Goal: Transaction & Acquisition: Purchase product/service

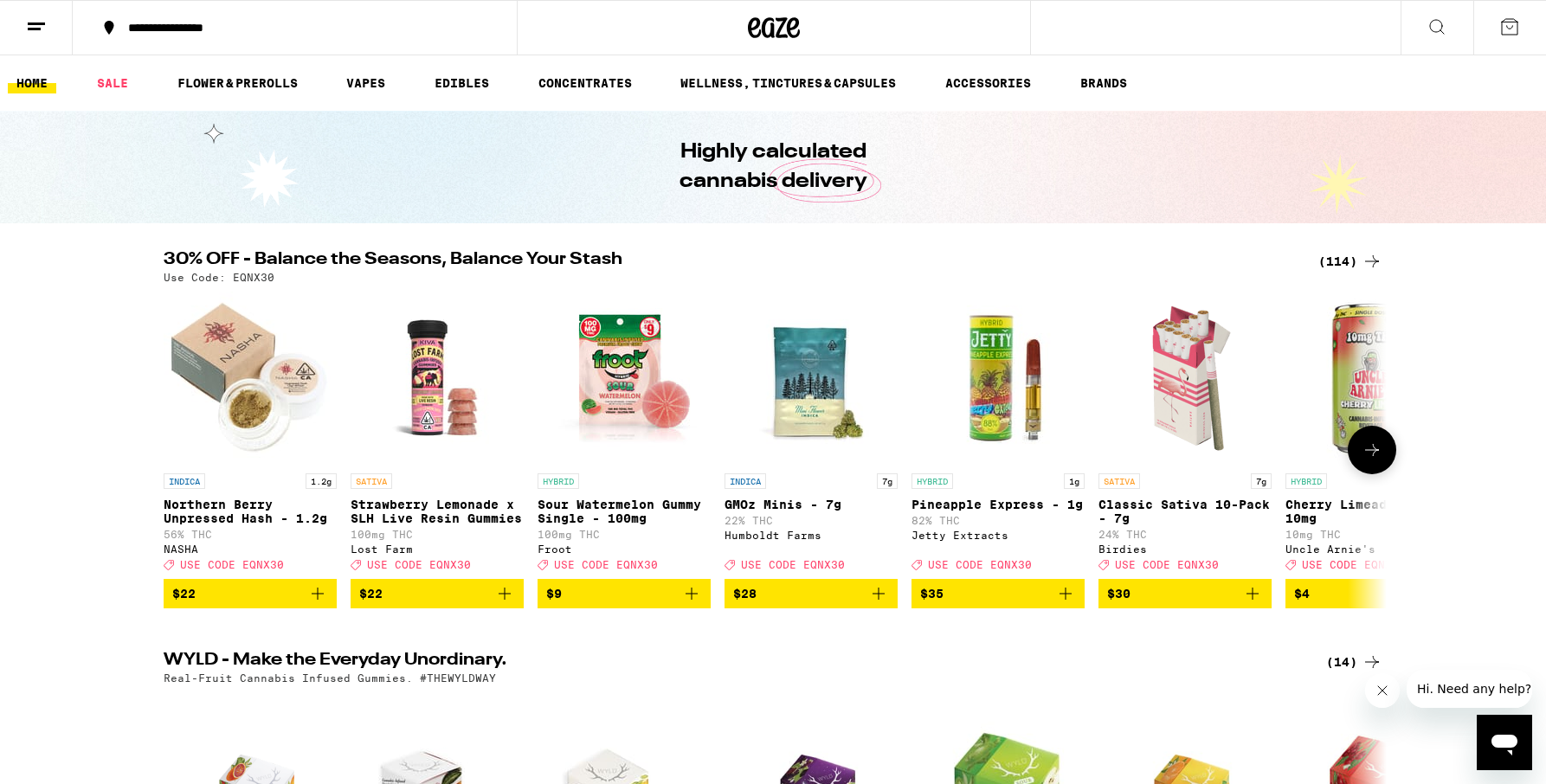
click at [1255, 604] on icon "Add to bag" at bounding box center [1252, 593] width 21 height 21
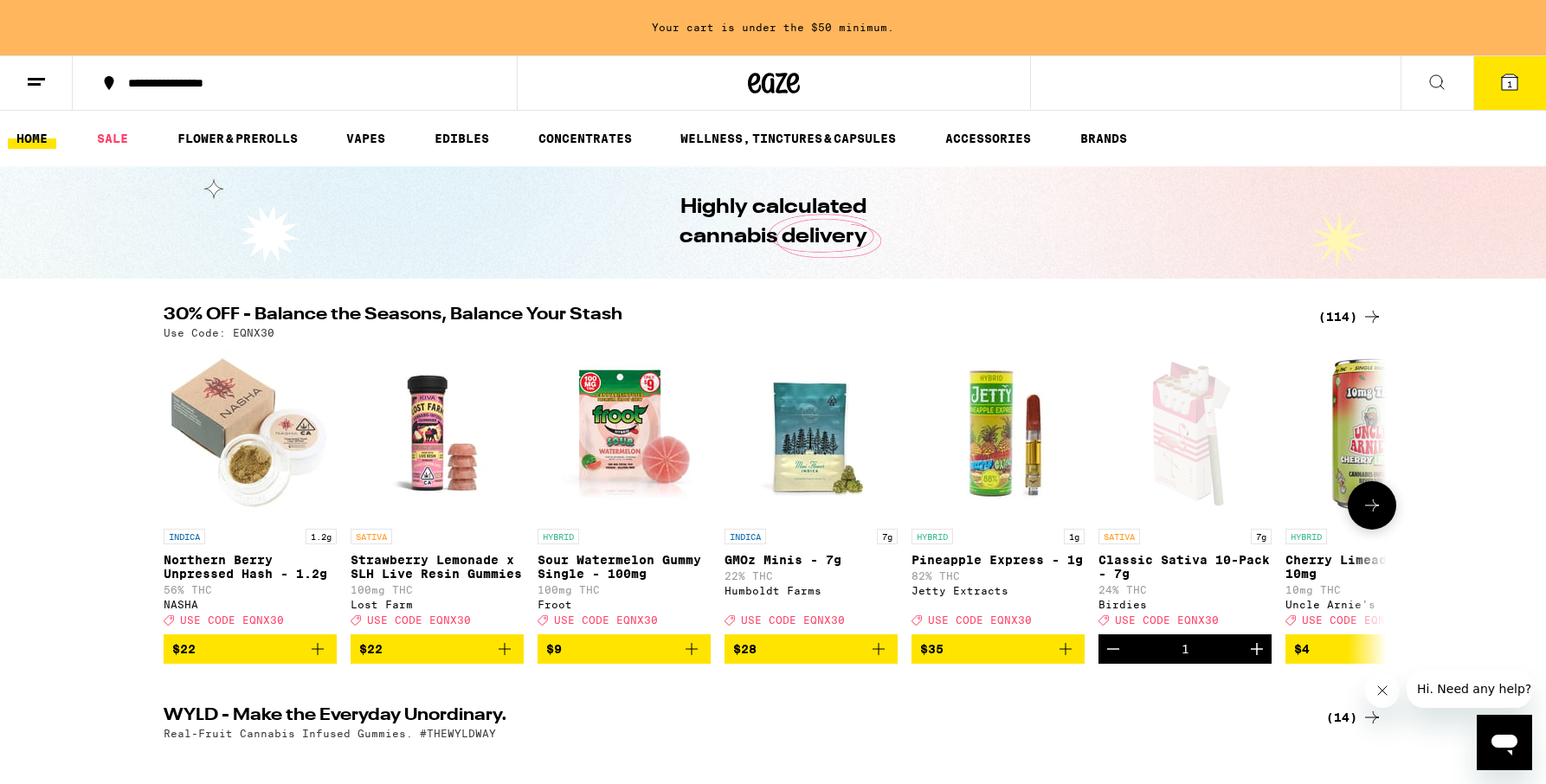
click at [1371, 516] on icon at bounding box center [1372, 505] width 21 height 21
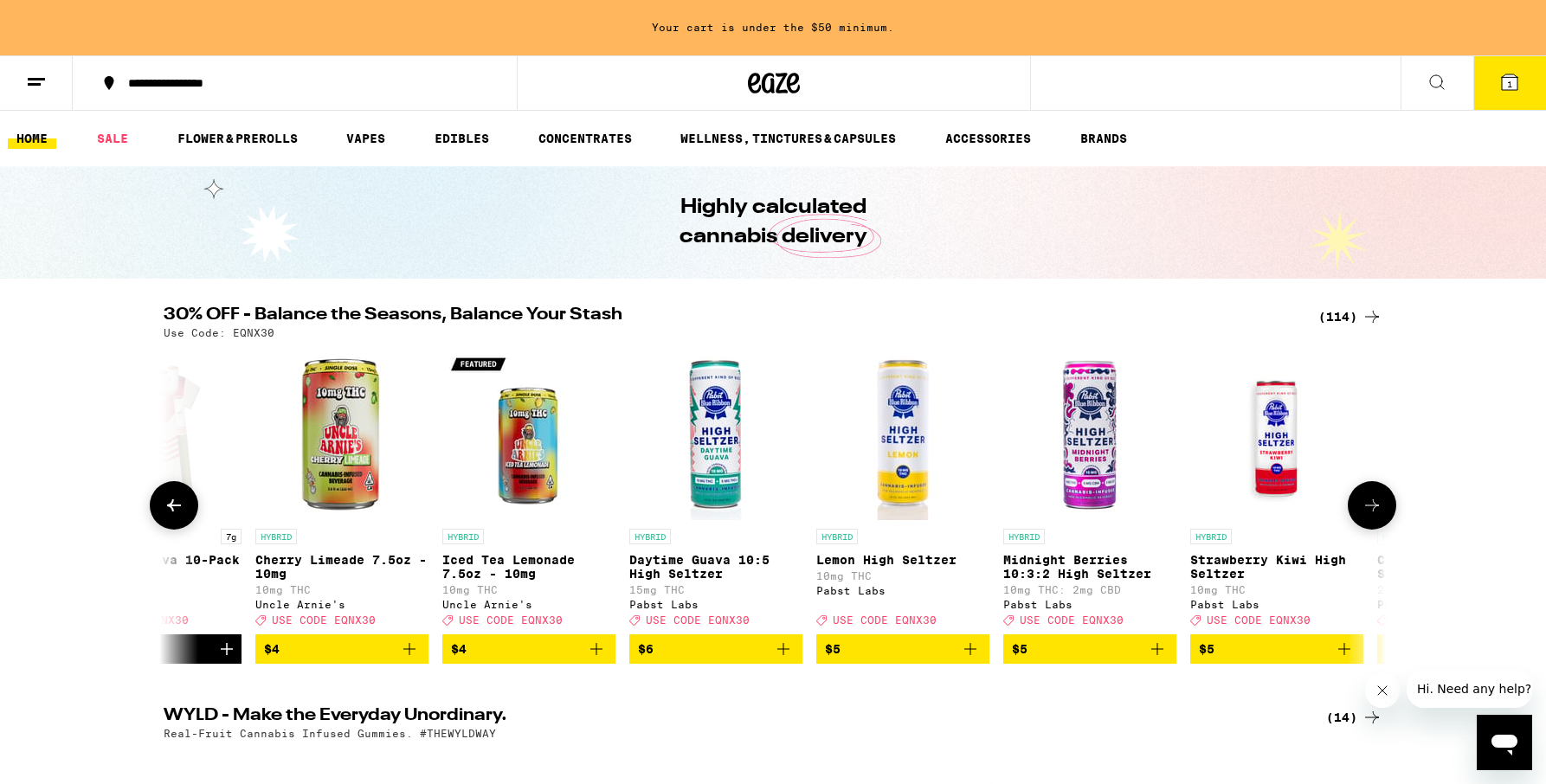
click at [1371, 516] on icon at bounding box center [1372, 505] width 21 height 21
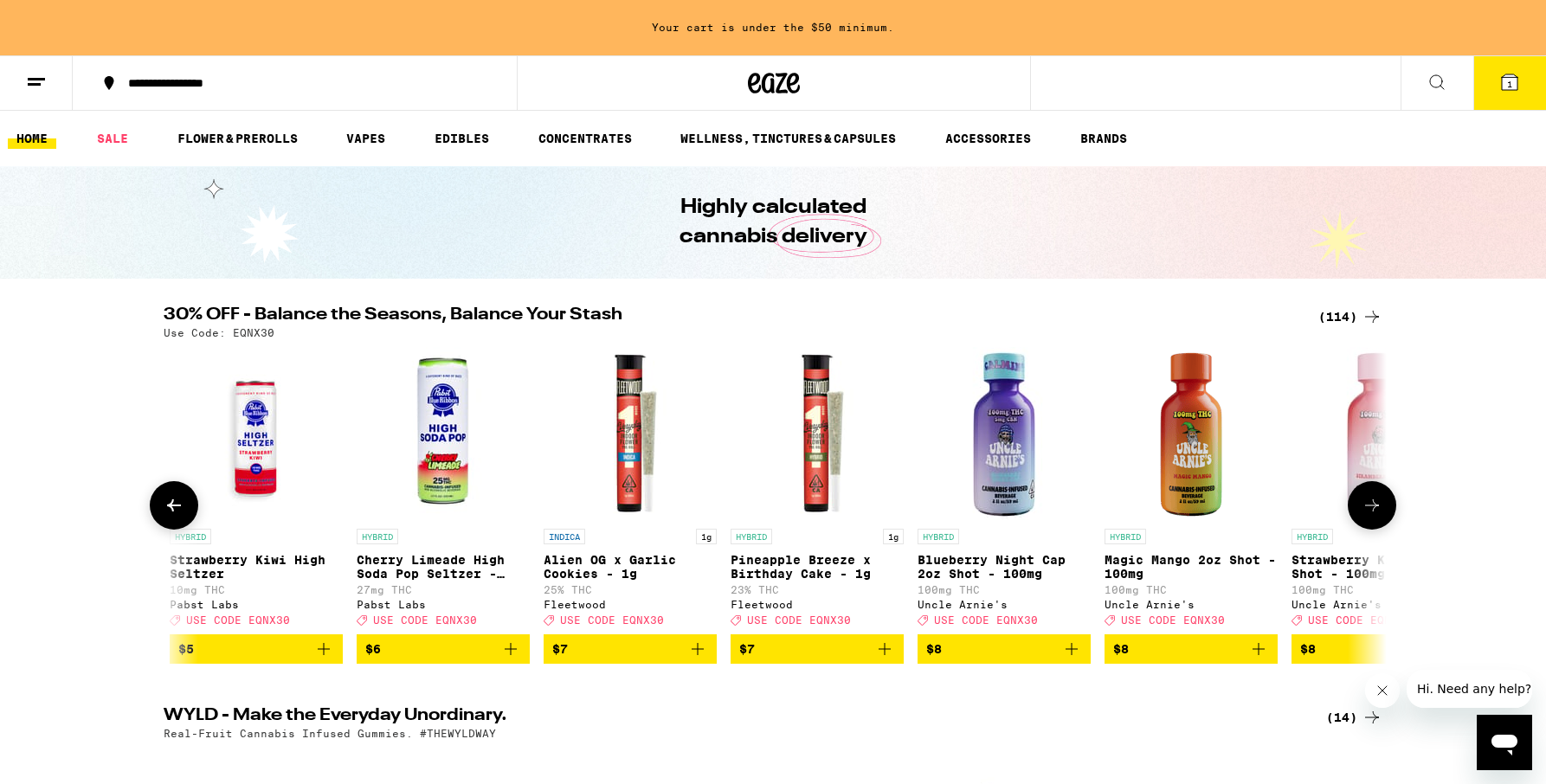
scroll to position [0, 2060]
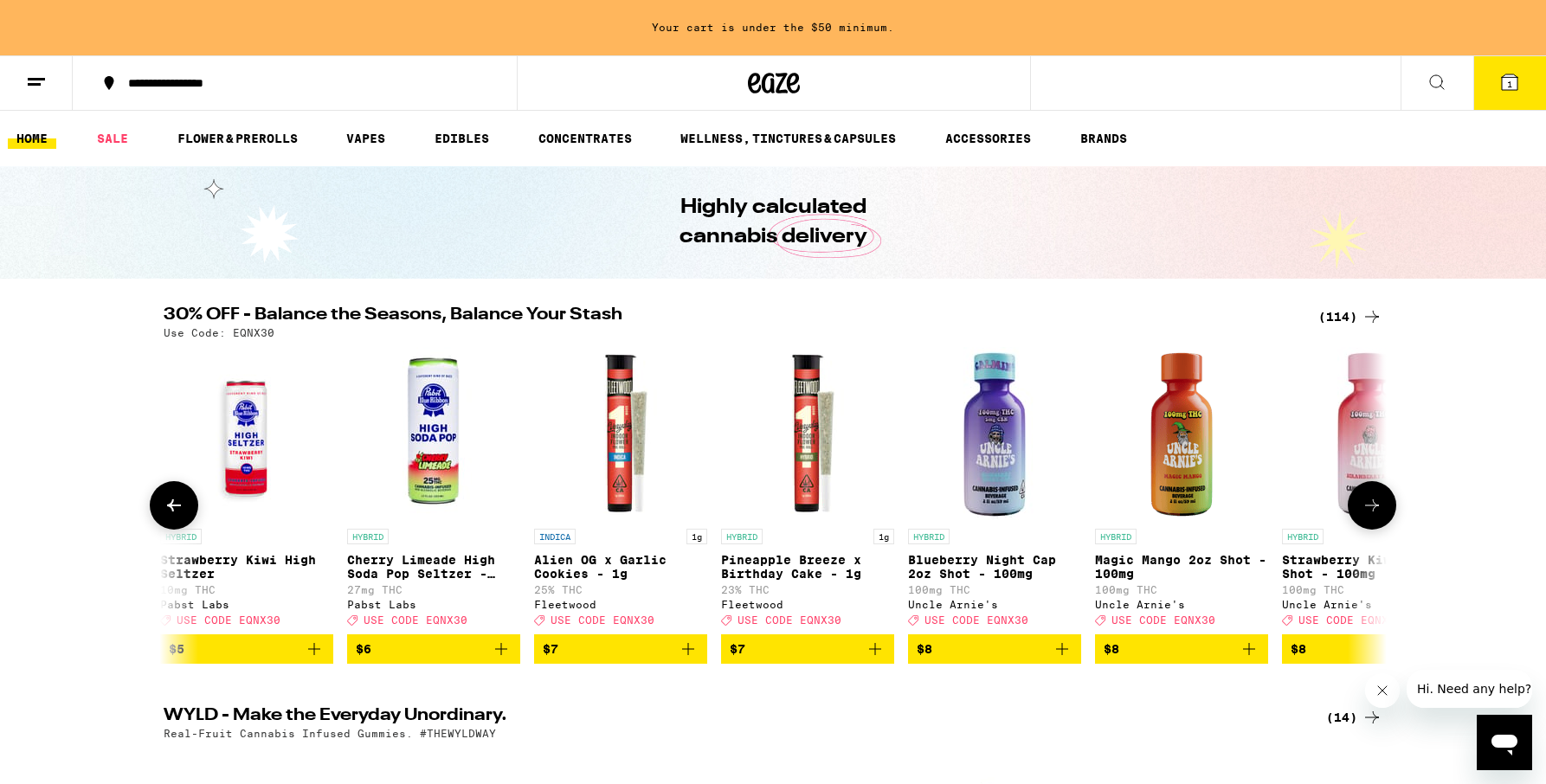
click at [1371, 516] on icon at bounding box center [1372, 505] width 21 height 21
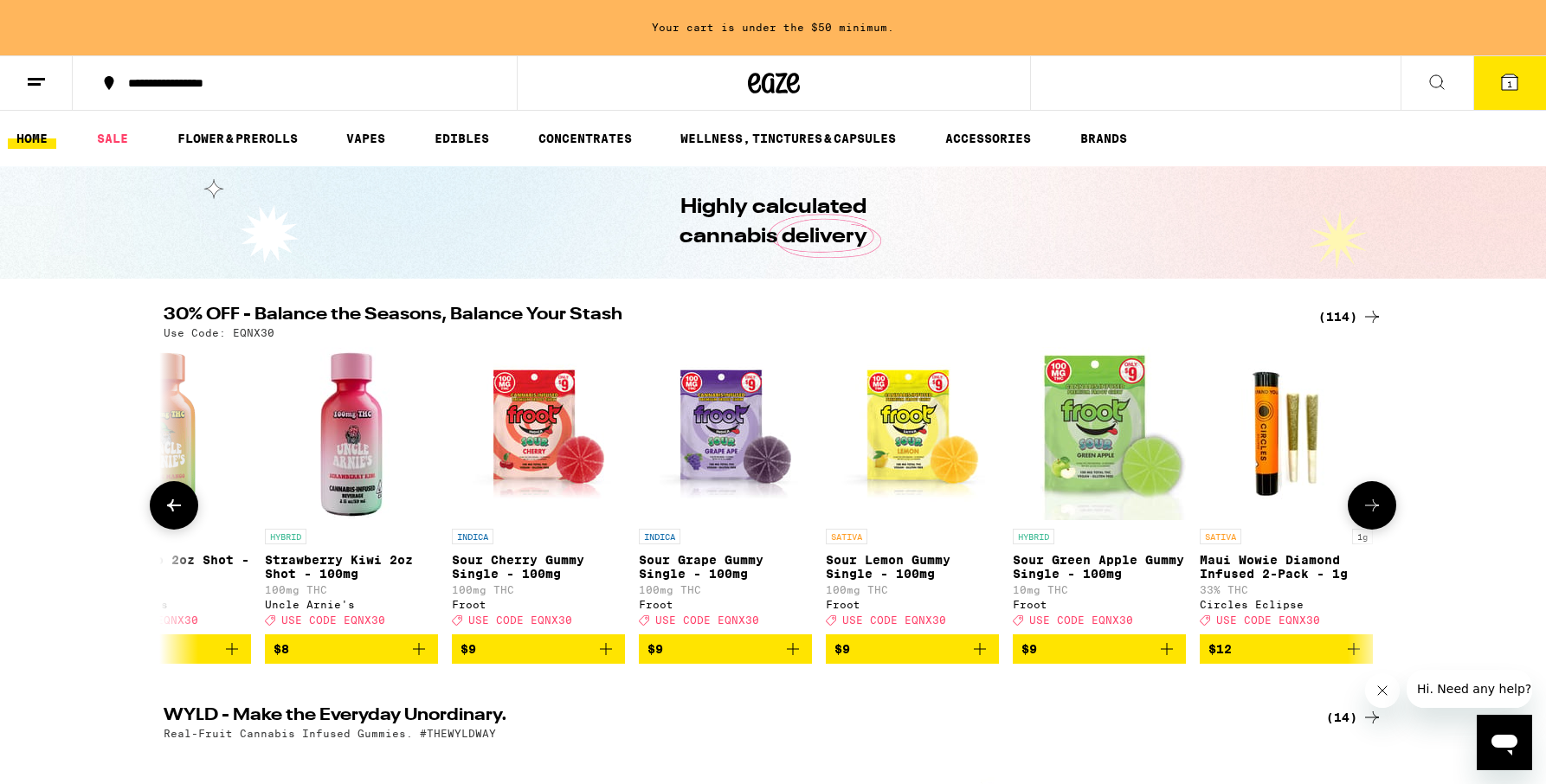
scroll to position [0, 3089]
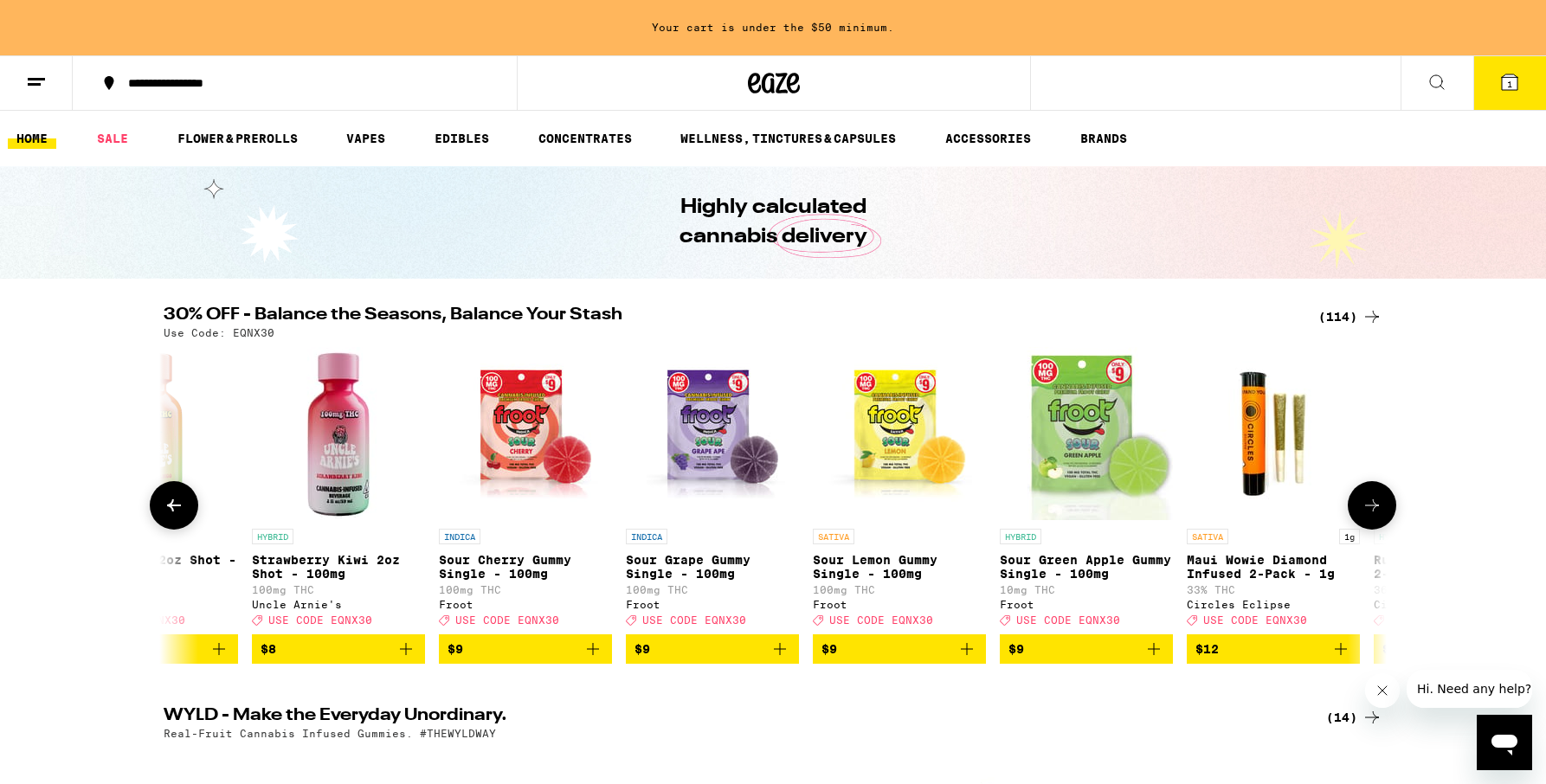
click at [1371, 516] on icon at bounding box center [1372, 505] width 21 height 21
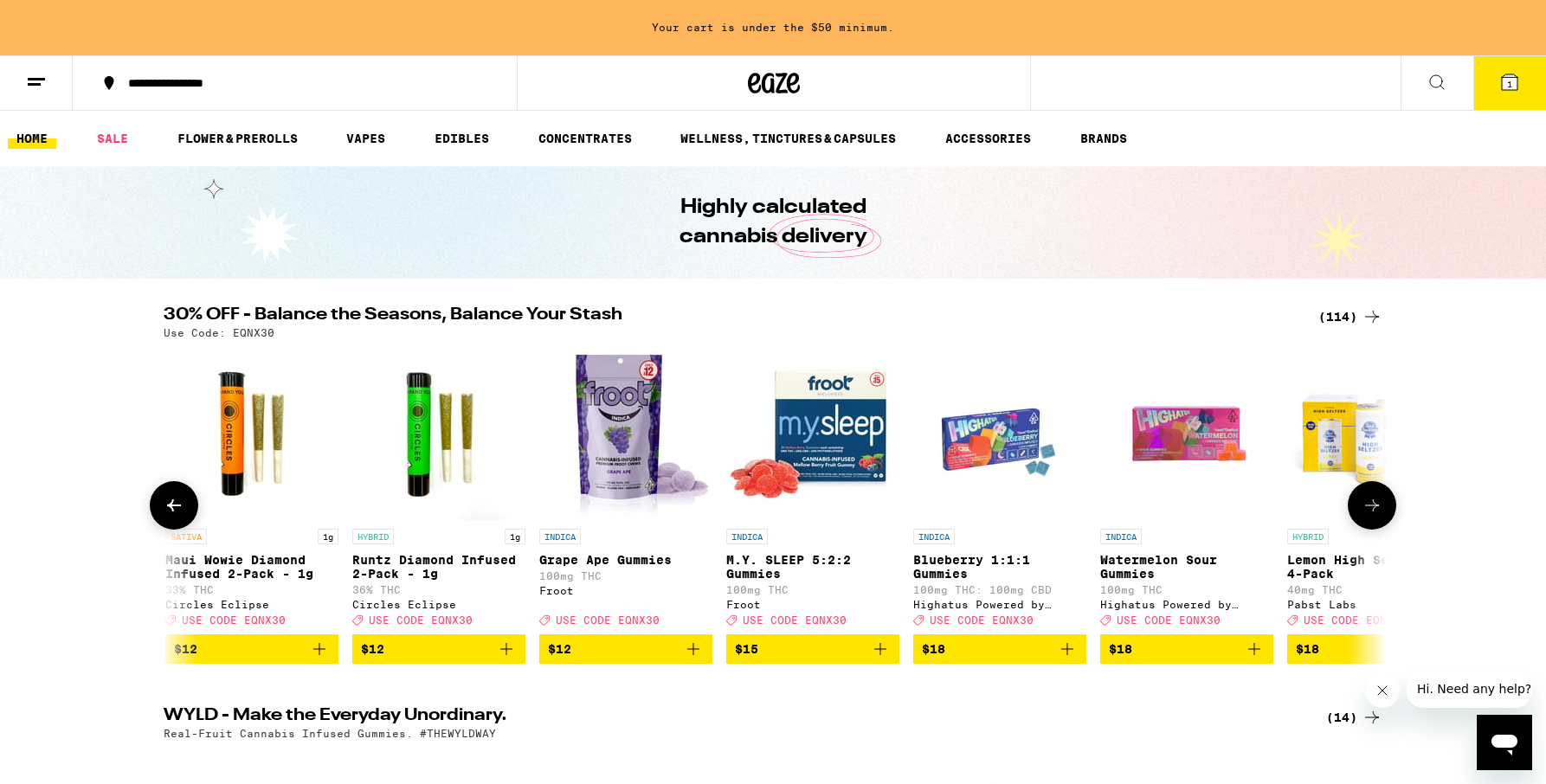
scroll to position [0, 4119]
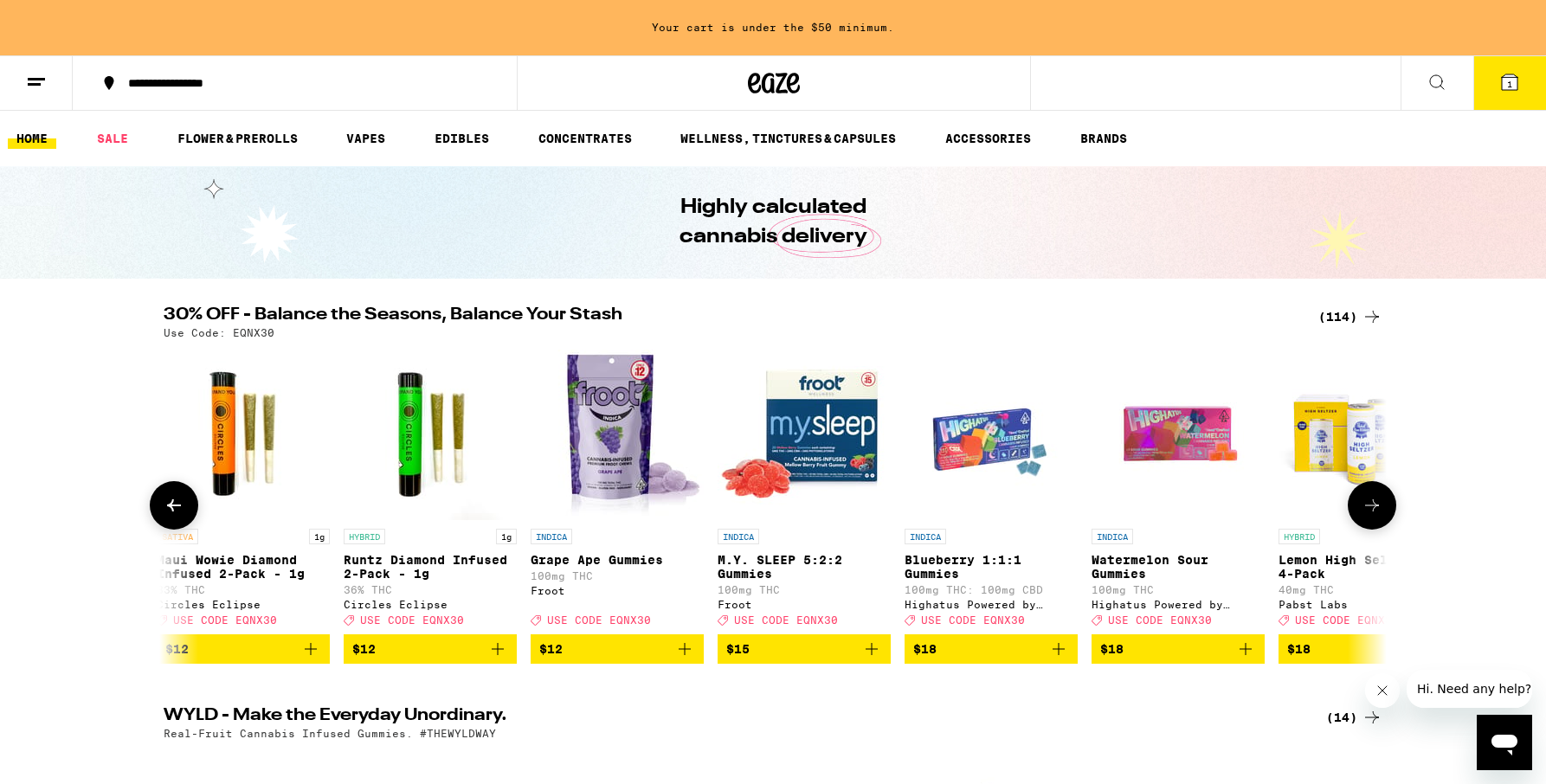
click at [1371, 516] on icon at bounding box center [1372, 505] width 21 height 21
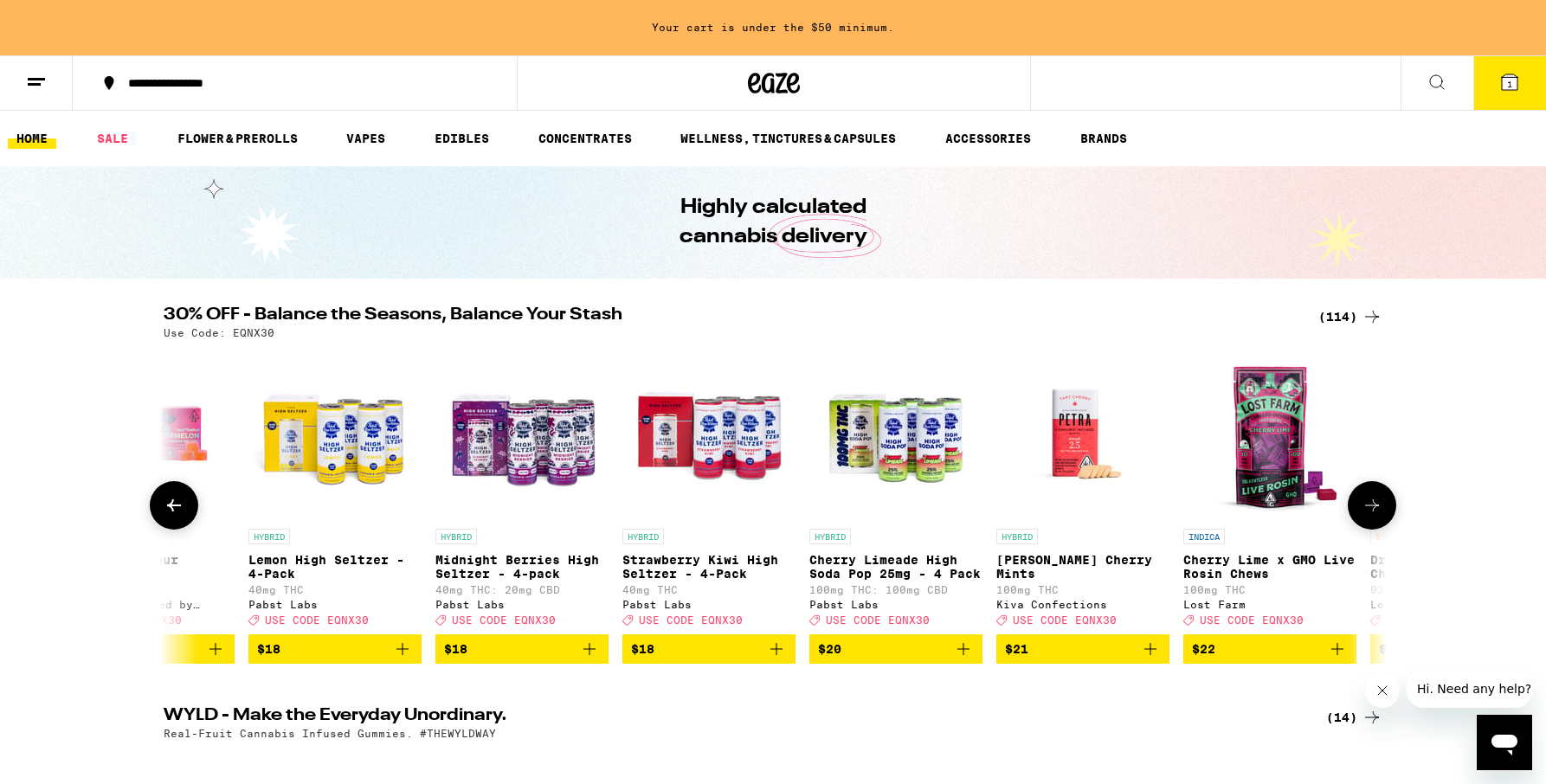
click at [1371, 516] on icon at bounding box center [1372, 505] width 21 height 21
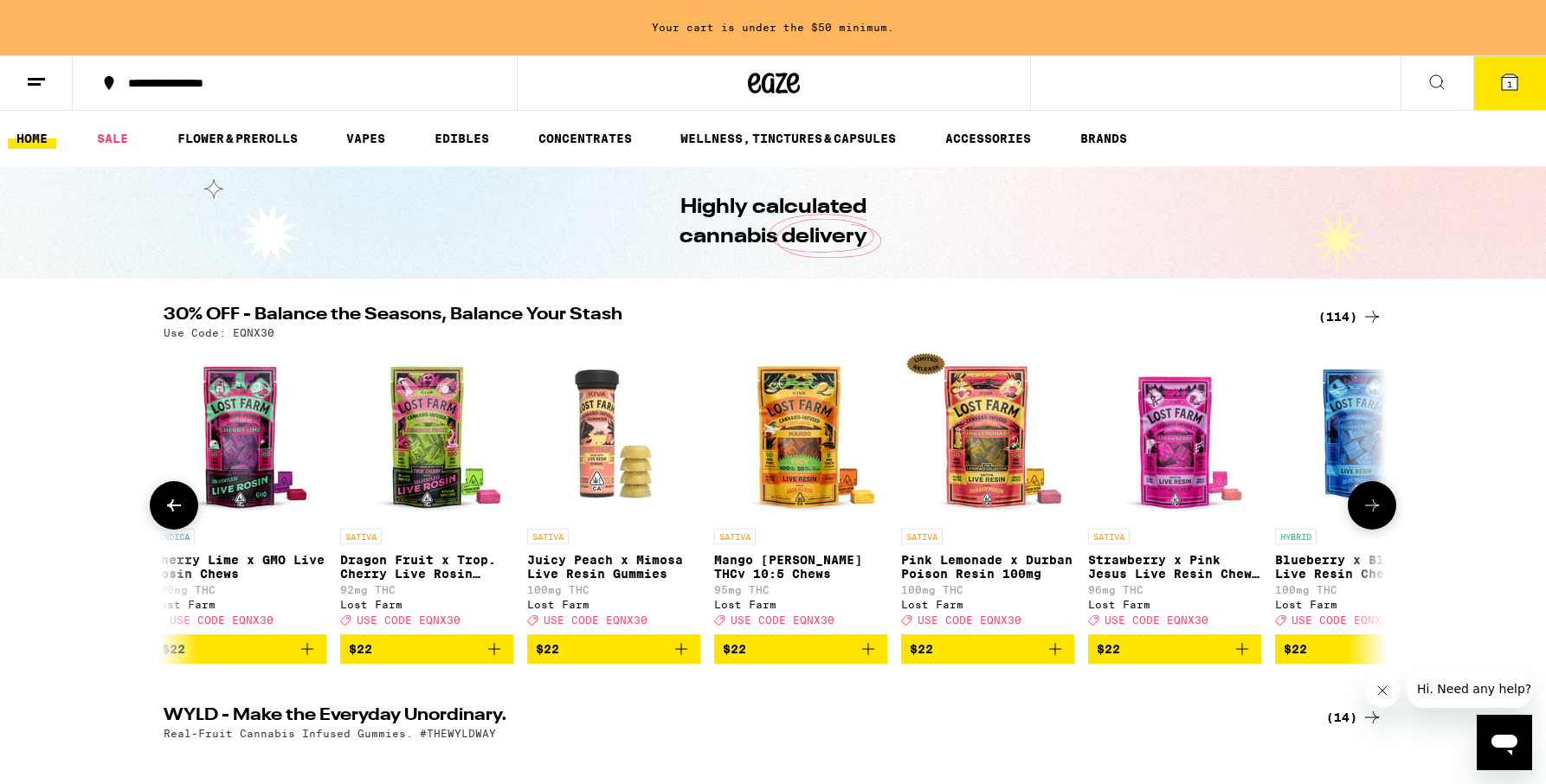
click at [1371, 516] on icon at bounding box center [1372, 505] width 21 height 21
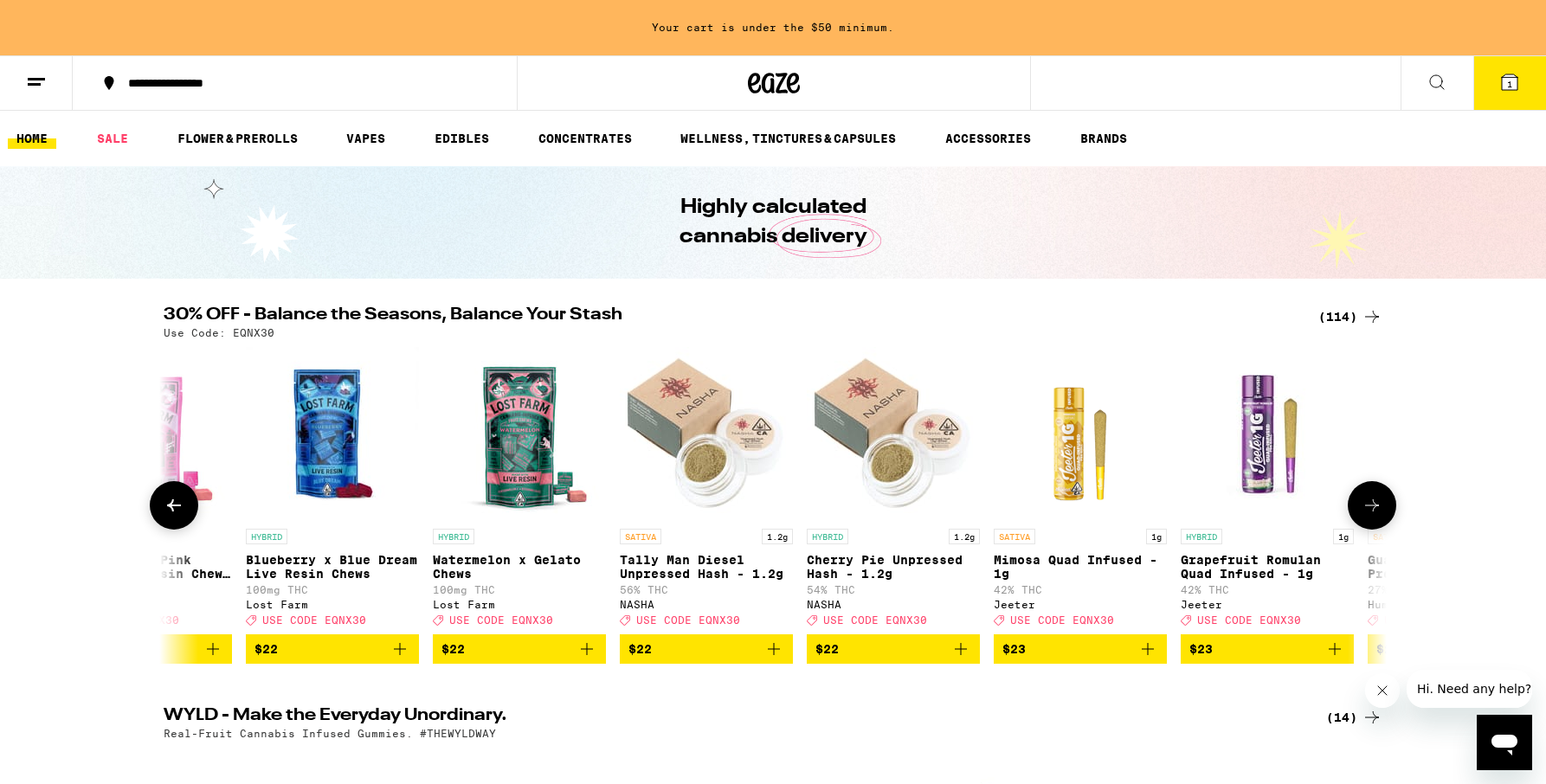
scroll to position [0, 7209]
click at [1371, 516] on icon at bounding box center [1372, 505] width 21 height 21
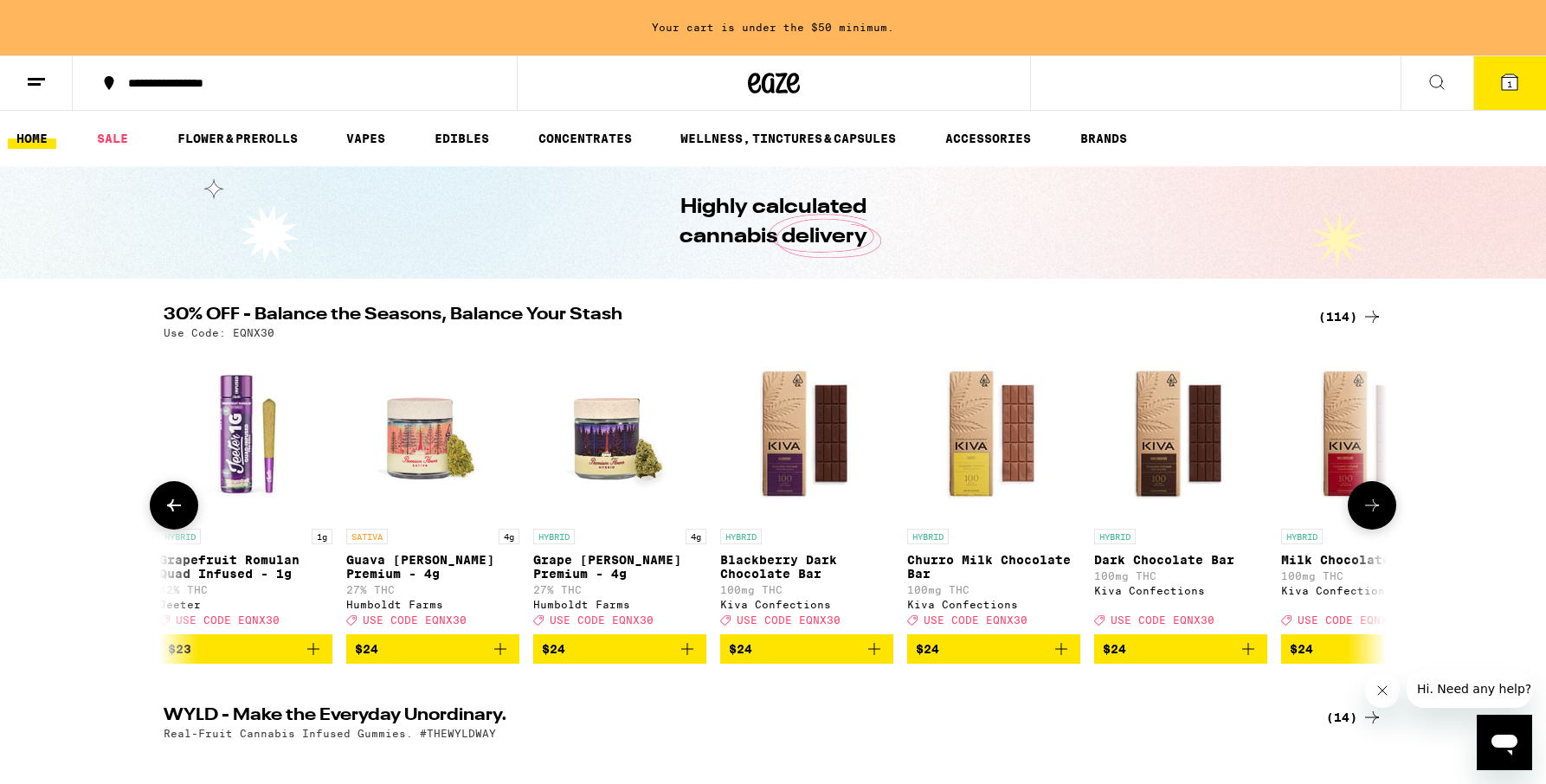
scroll to position [0, 8238]
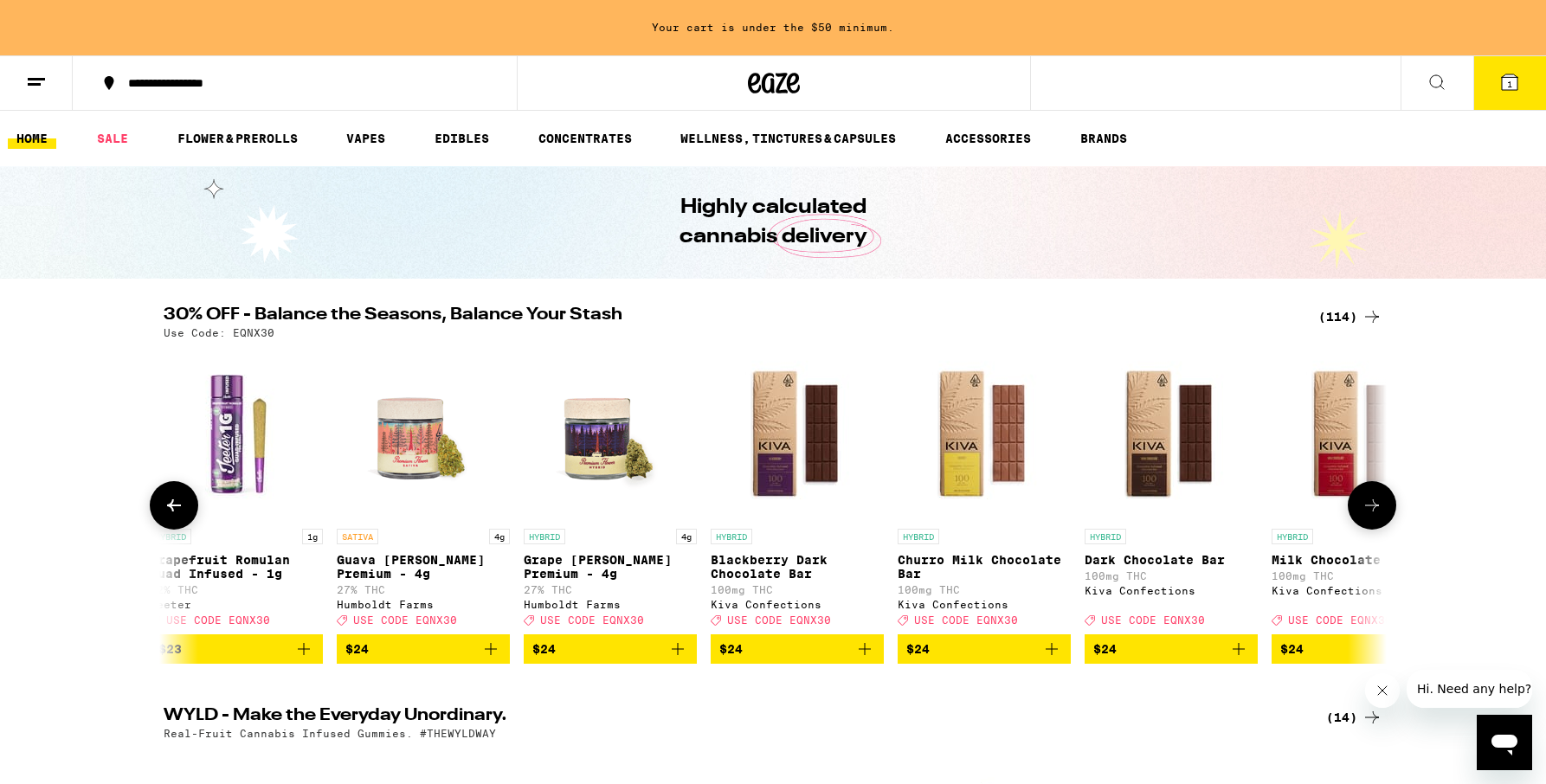
click at [1371, 516] on icon at bounding box center [1372, 505] width 21 height 21
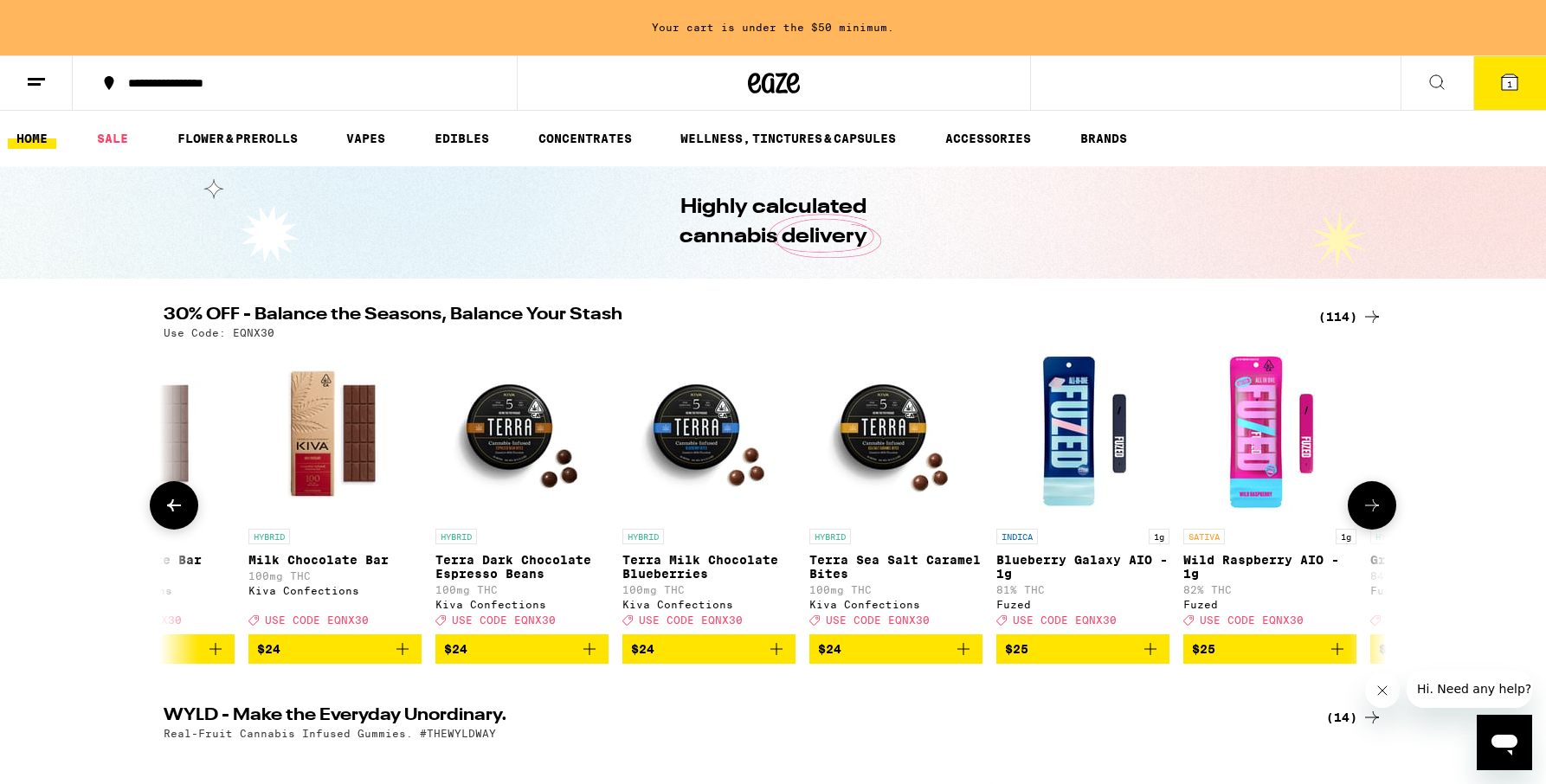
scroll to position [0, 9268]
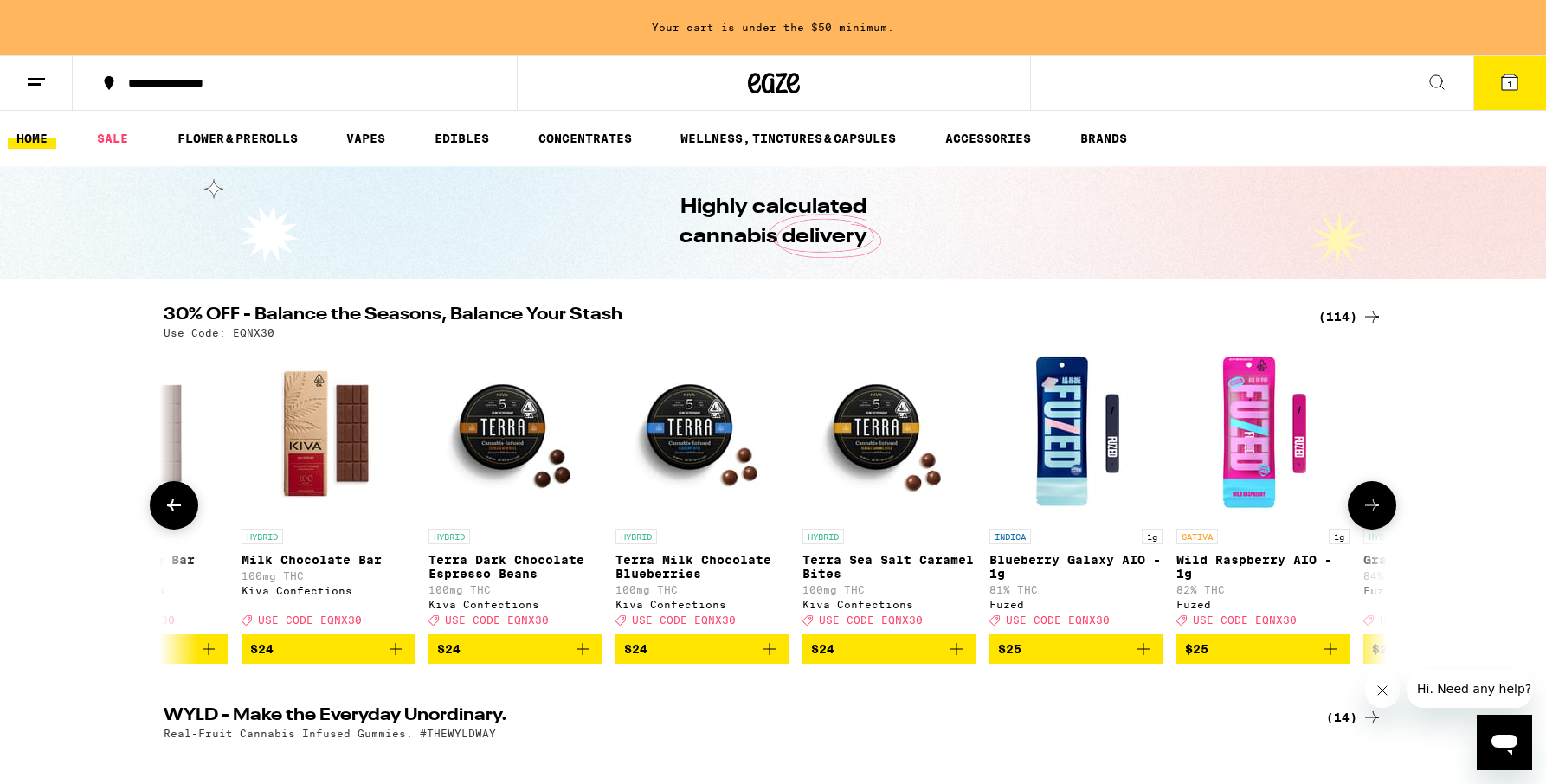
click at [1372, 516] on icon at bounding box center [1372, 505] width 21 height 21
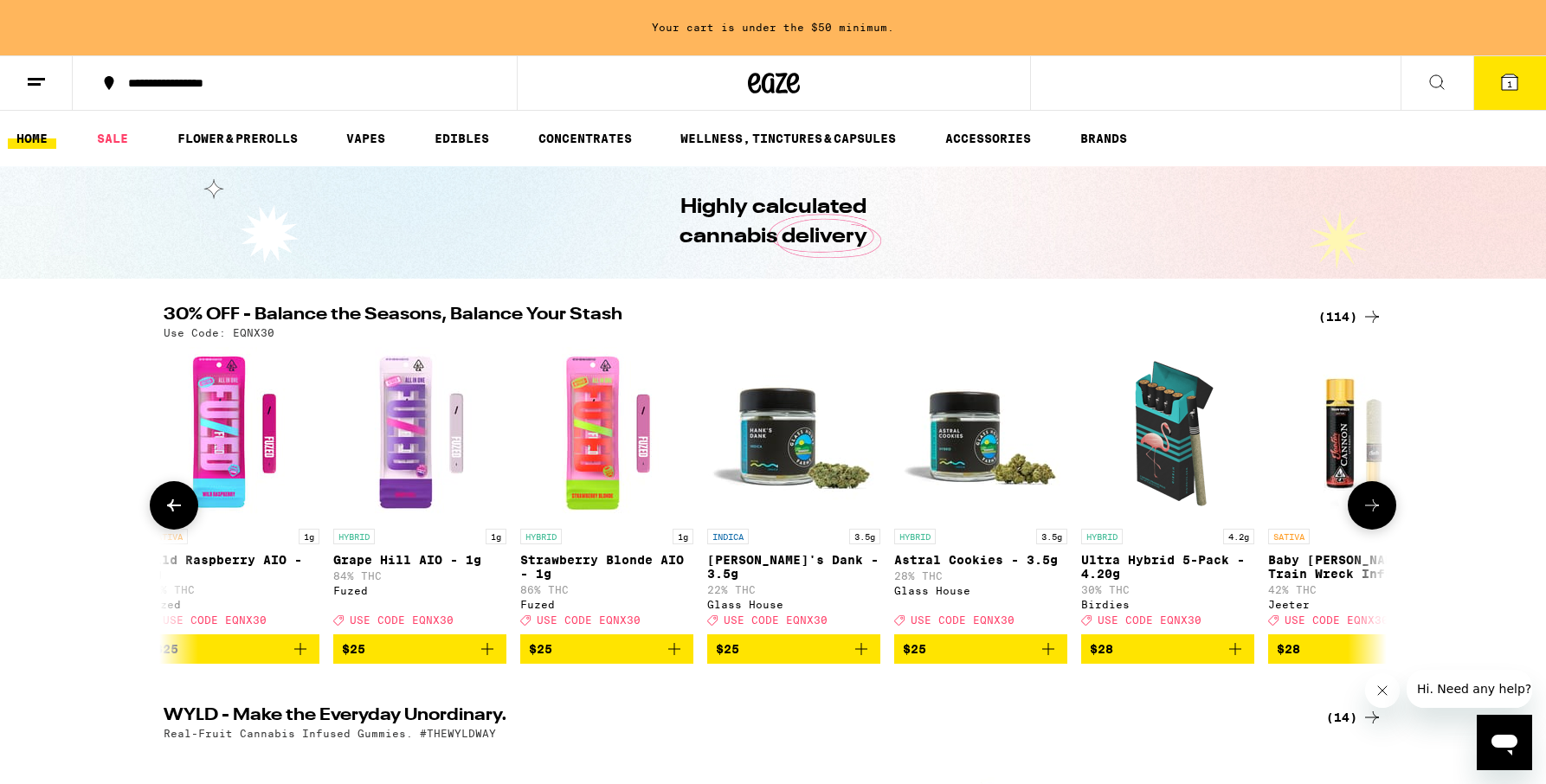
click at [1372, 516] on icon at bounding box center [1372, 505] width 21 height 21
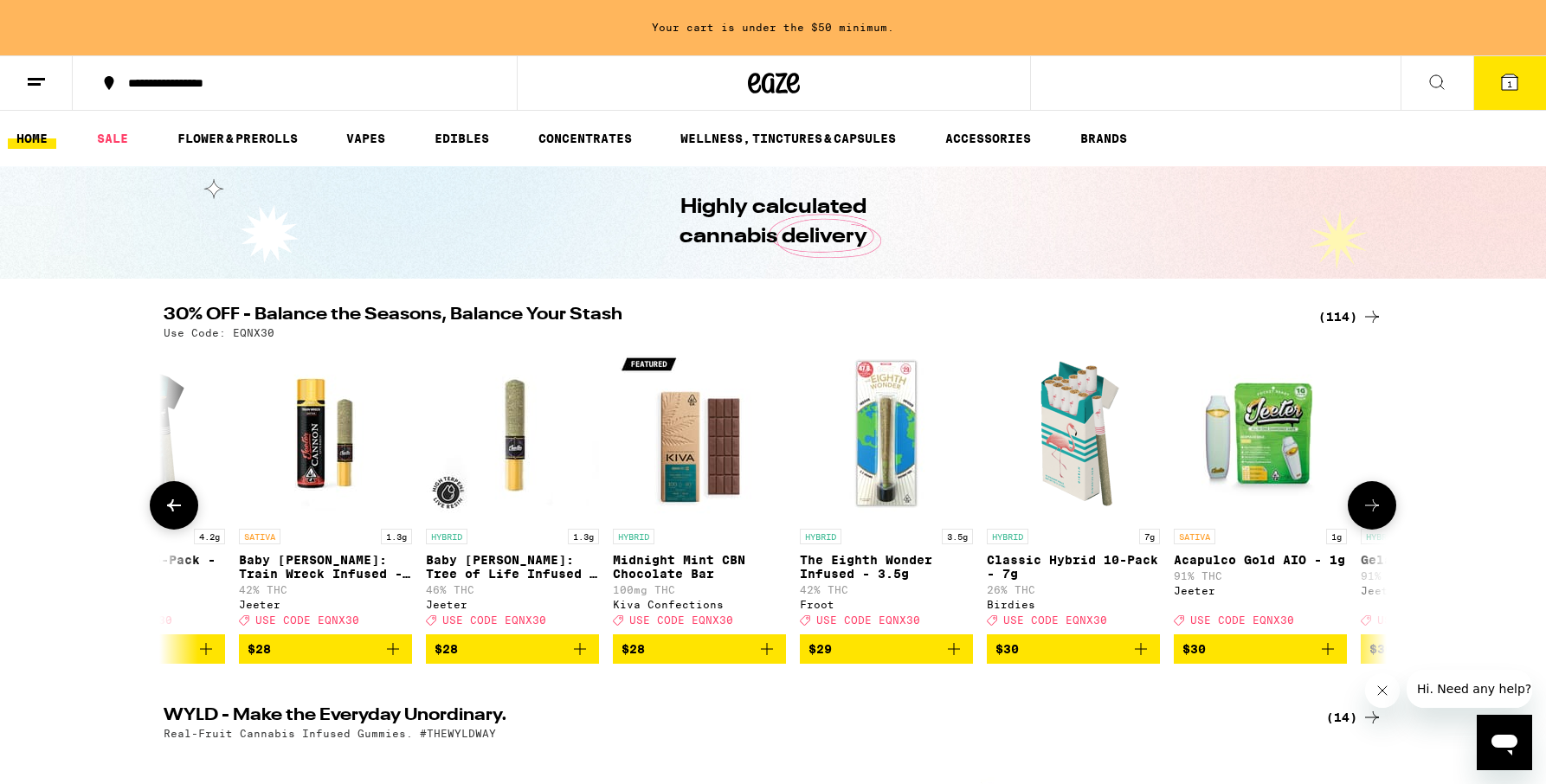
scroll to position [0, 11329]
click at [185, 512] on button at bounding box center [173, 504] width 48 height 48
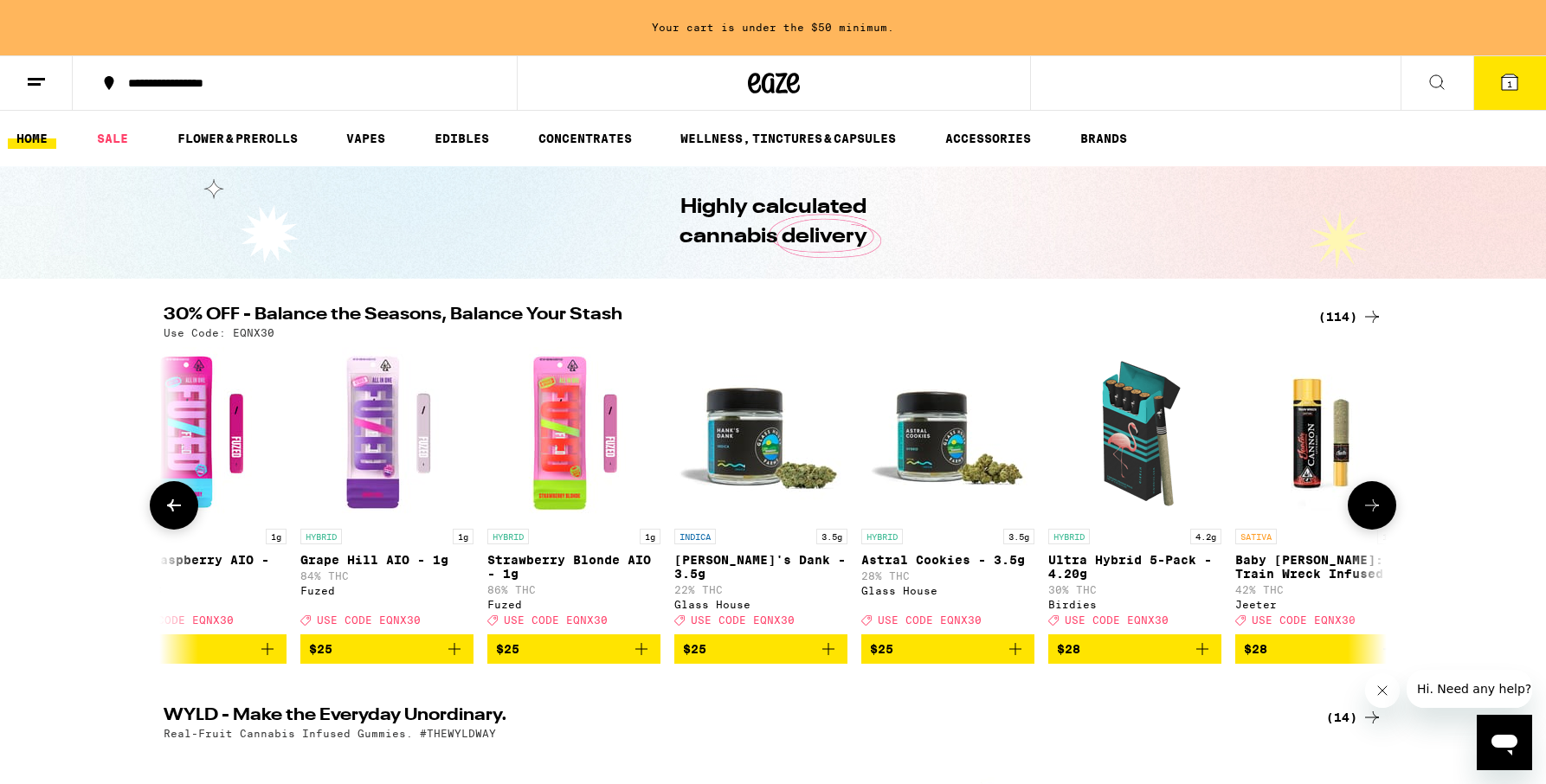
scroll to position [0, 10298]
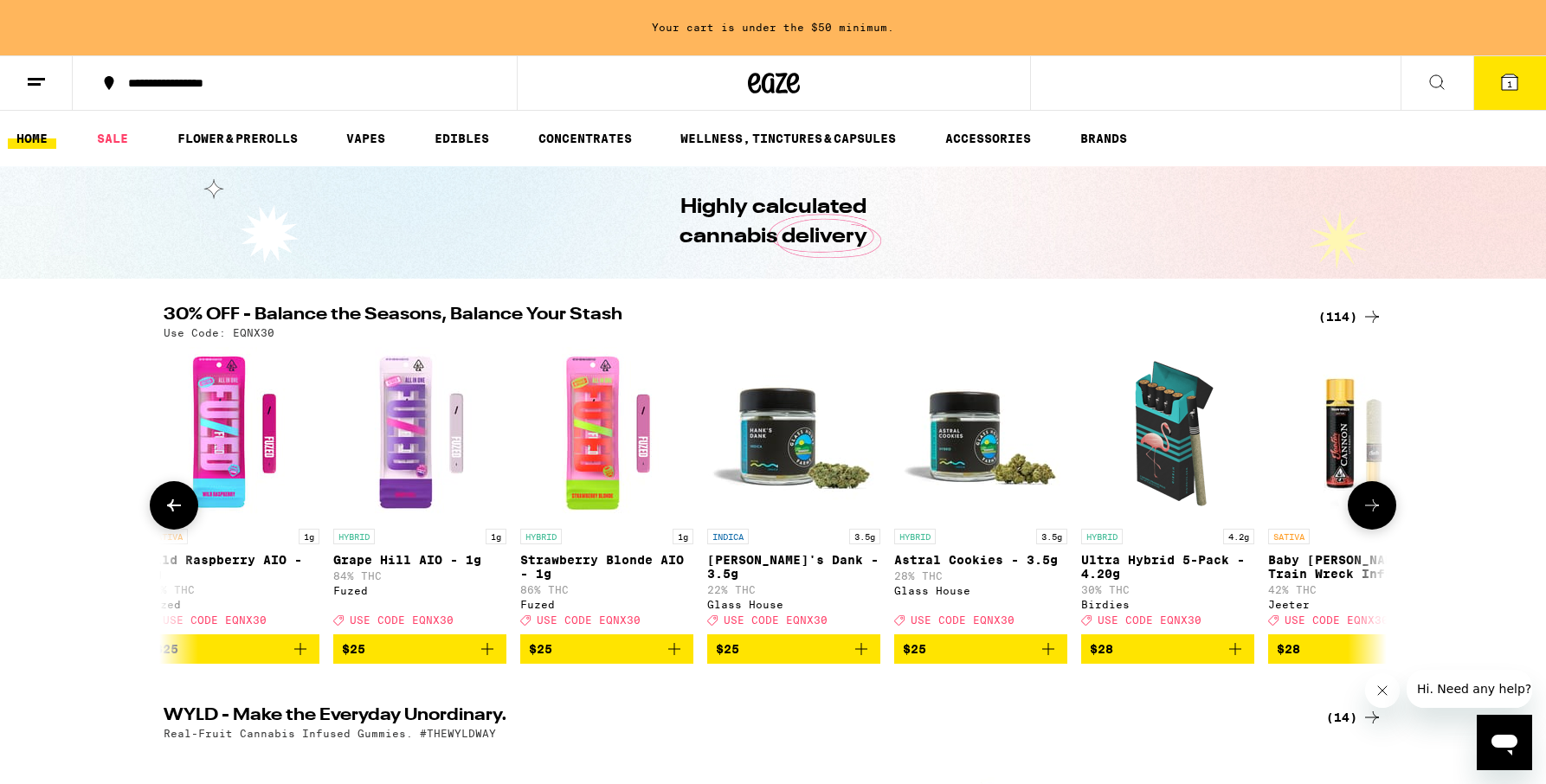
click at [1384, 505] on button at bounding box center [1371, 504] width 48 height 48
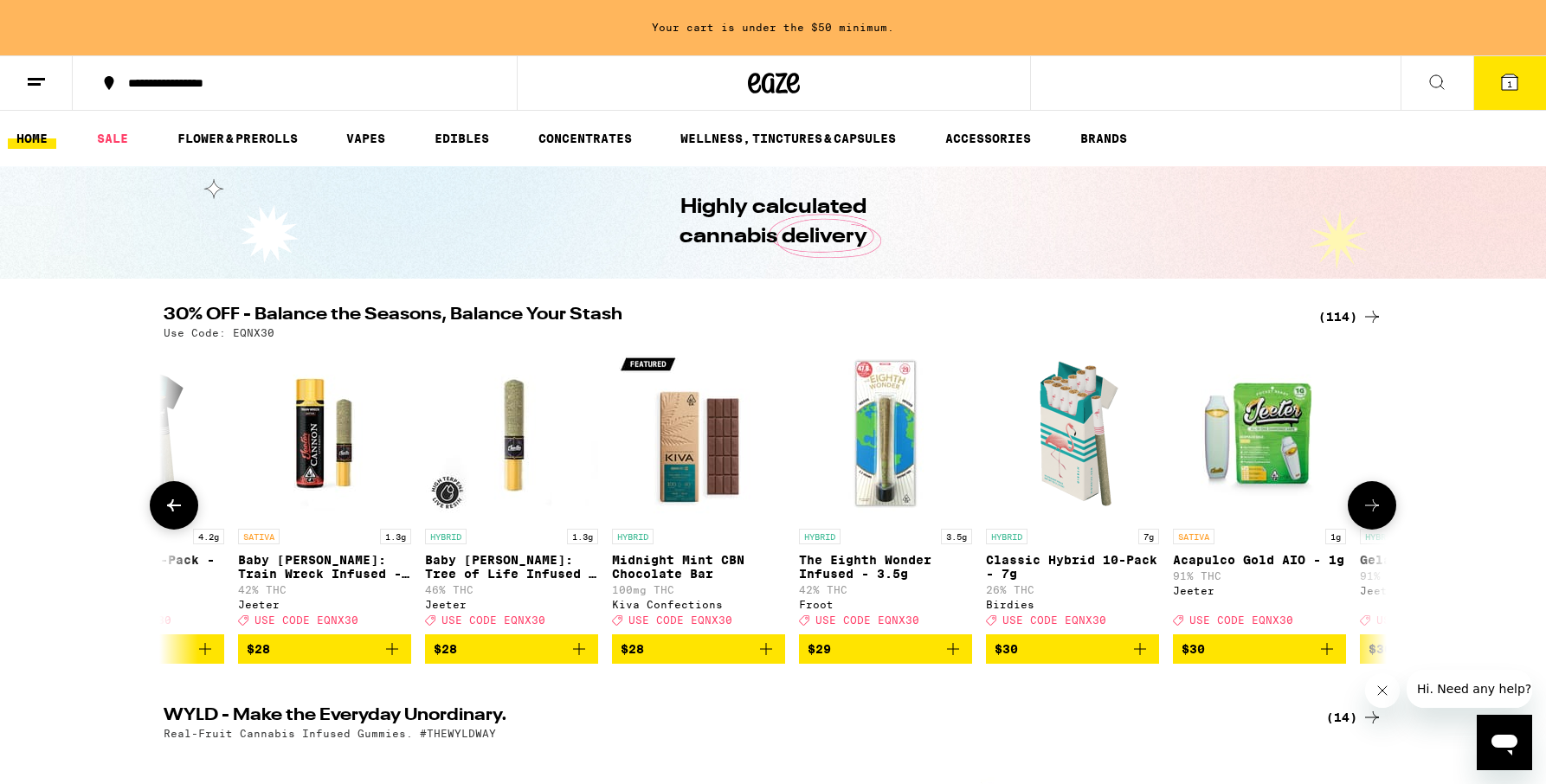
click at [1384, 505] on button at bounding box center [1371, 504] width 48 height 48
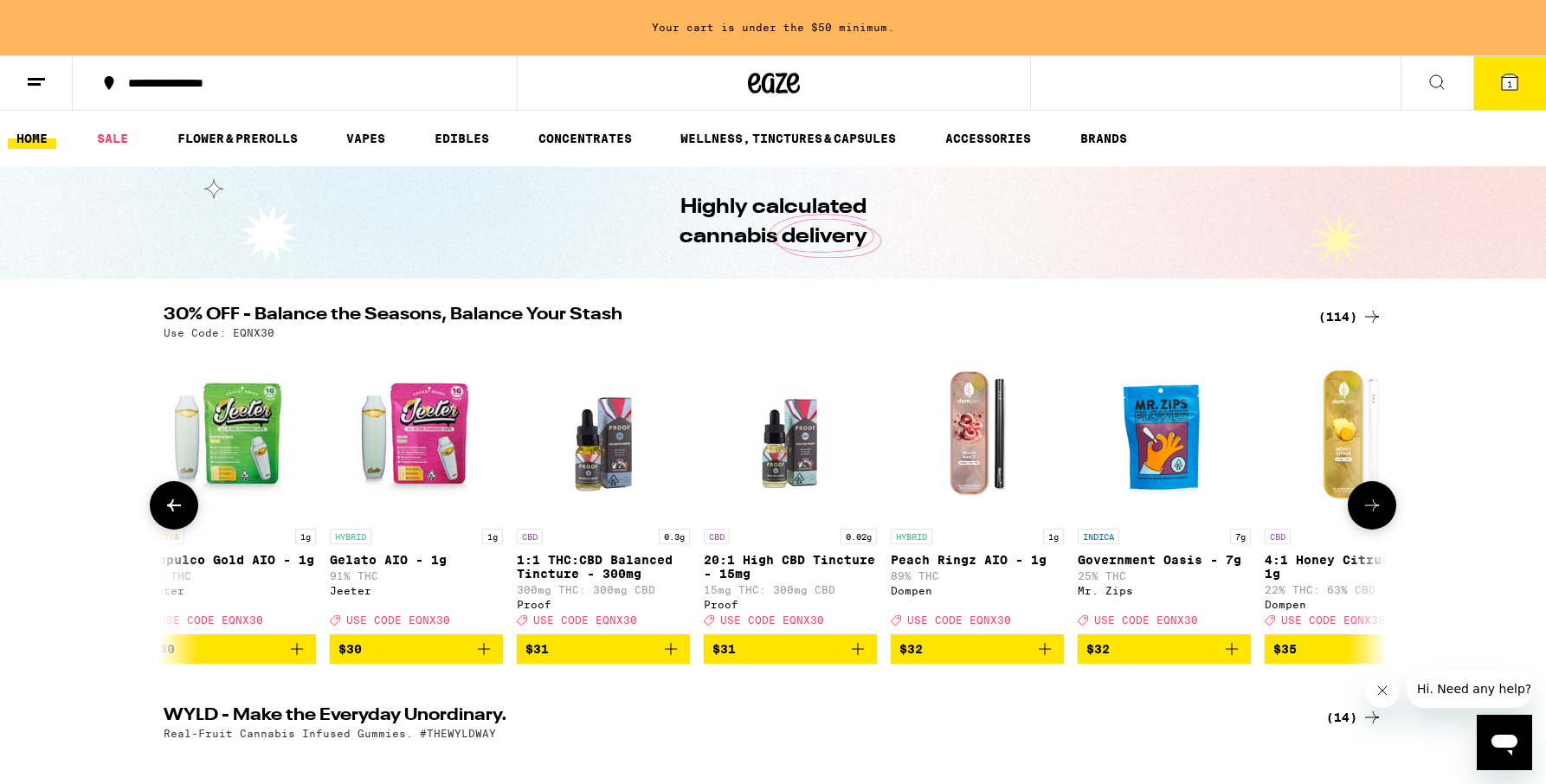
click at [1384, 505] on button at bounding box center [1371, 504] width 48 height 48
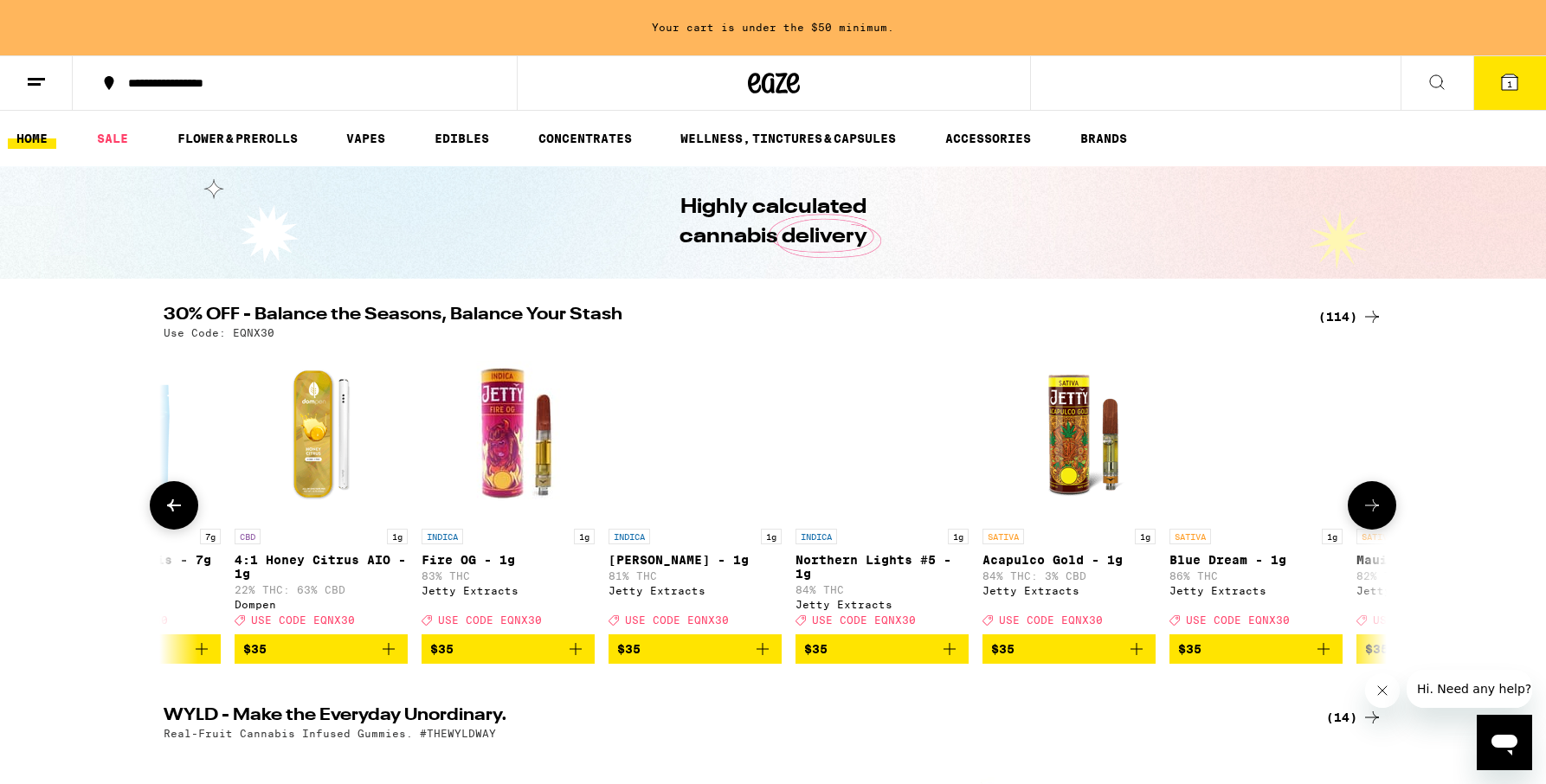
click at [1384, 505] on button at bounding box center [1371, 504] width 48 height 48
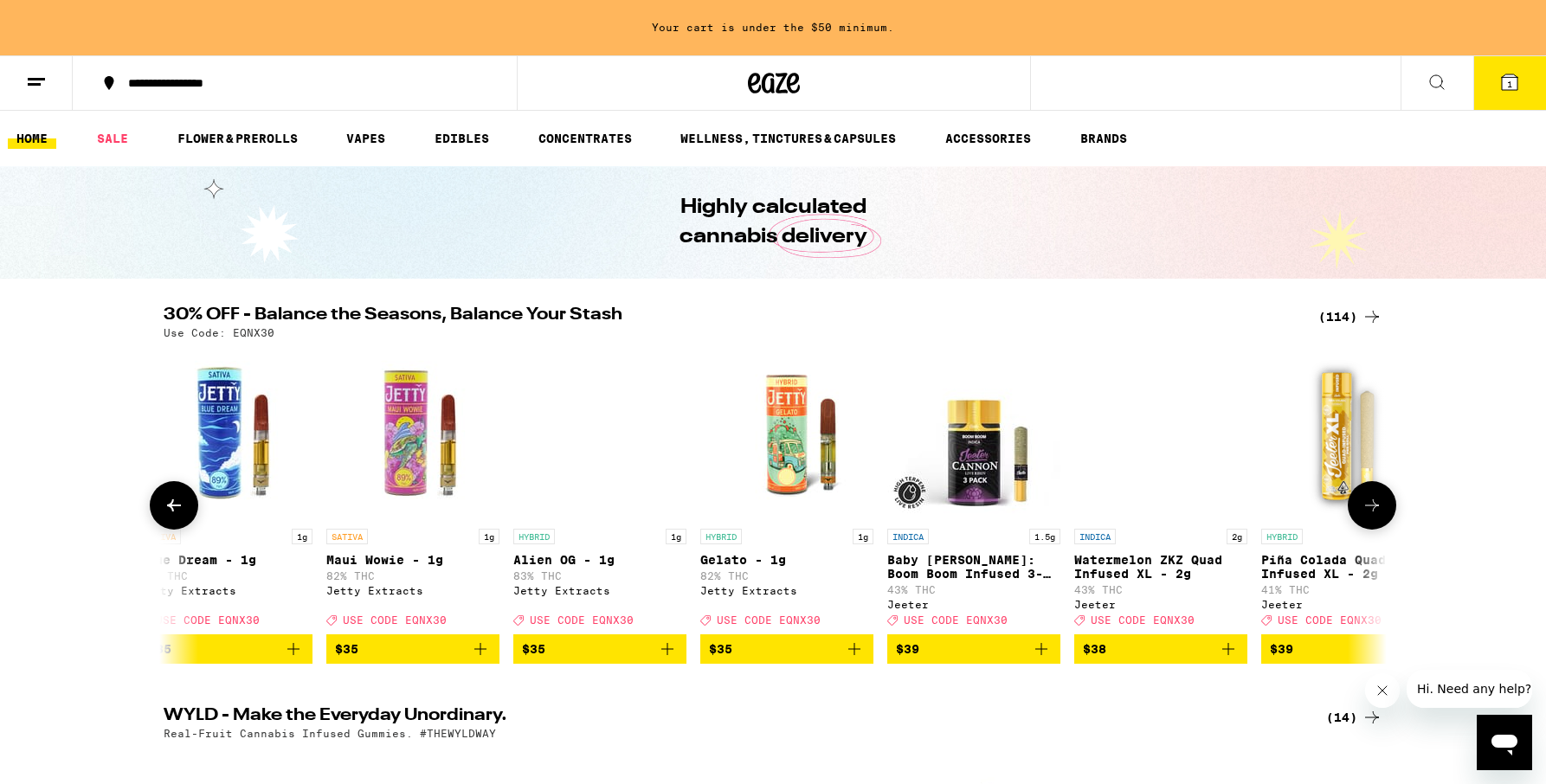
click at [1384, 505] on button at bounding box center [1371, 504] width 48 height 48
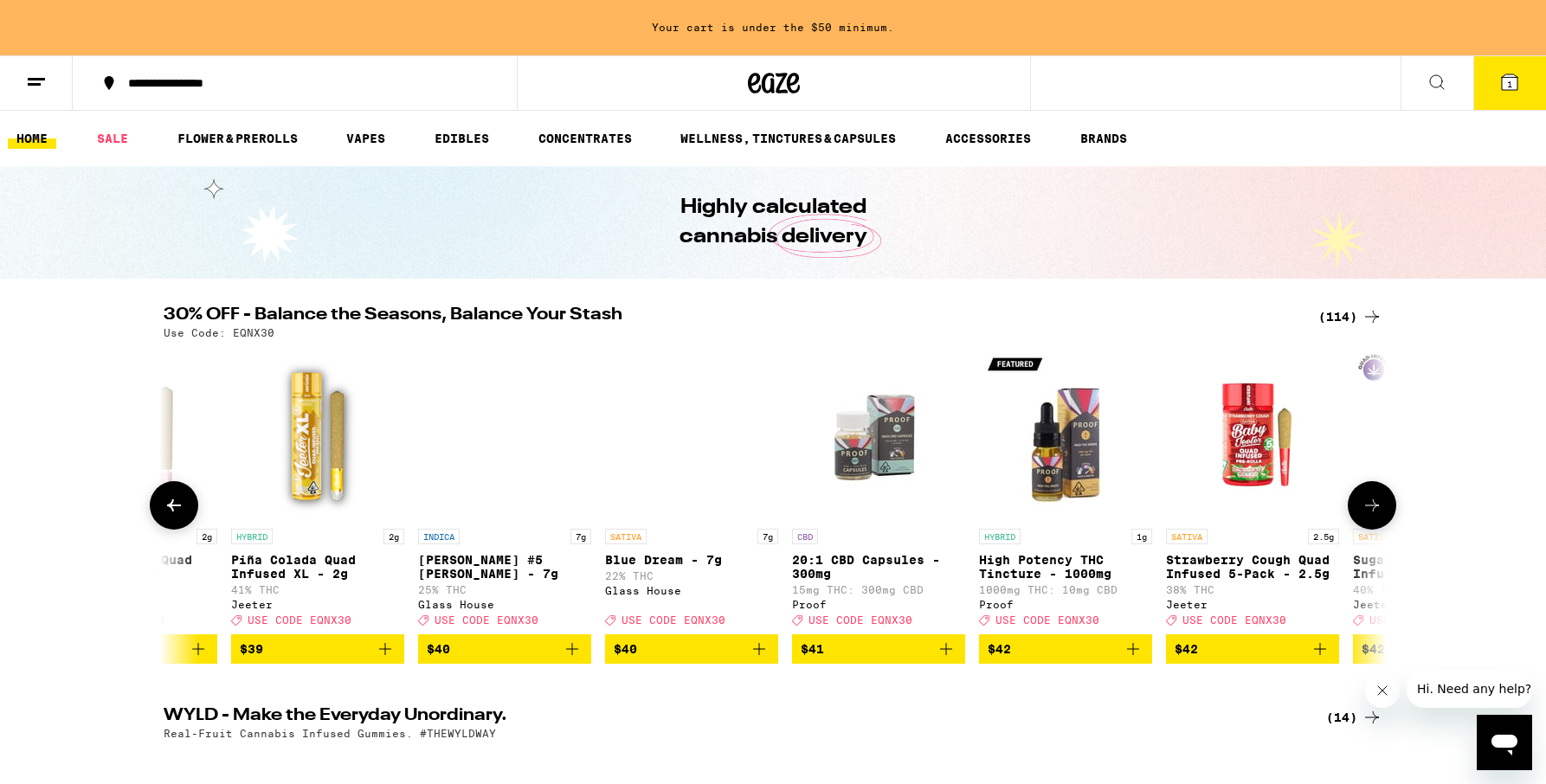
click at [1384, 505] on button at bounding box center [1371, 504] width 48 height 48
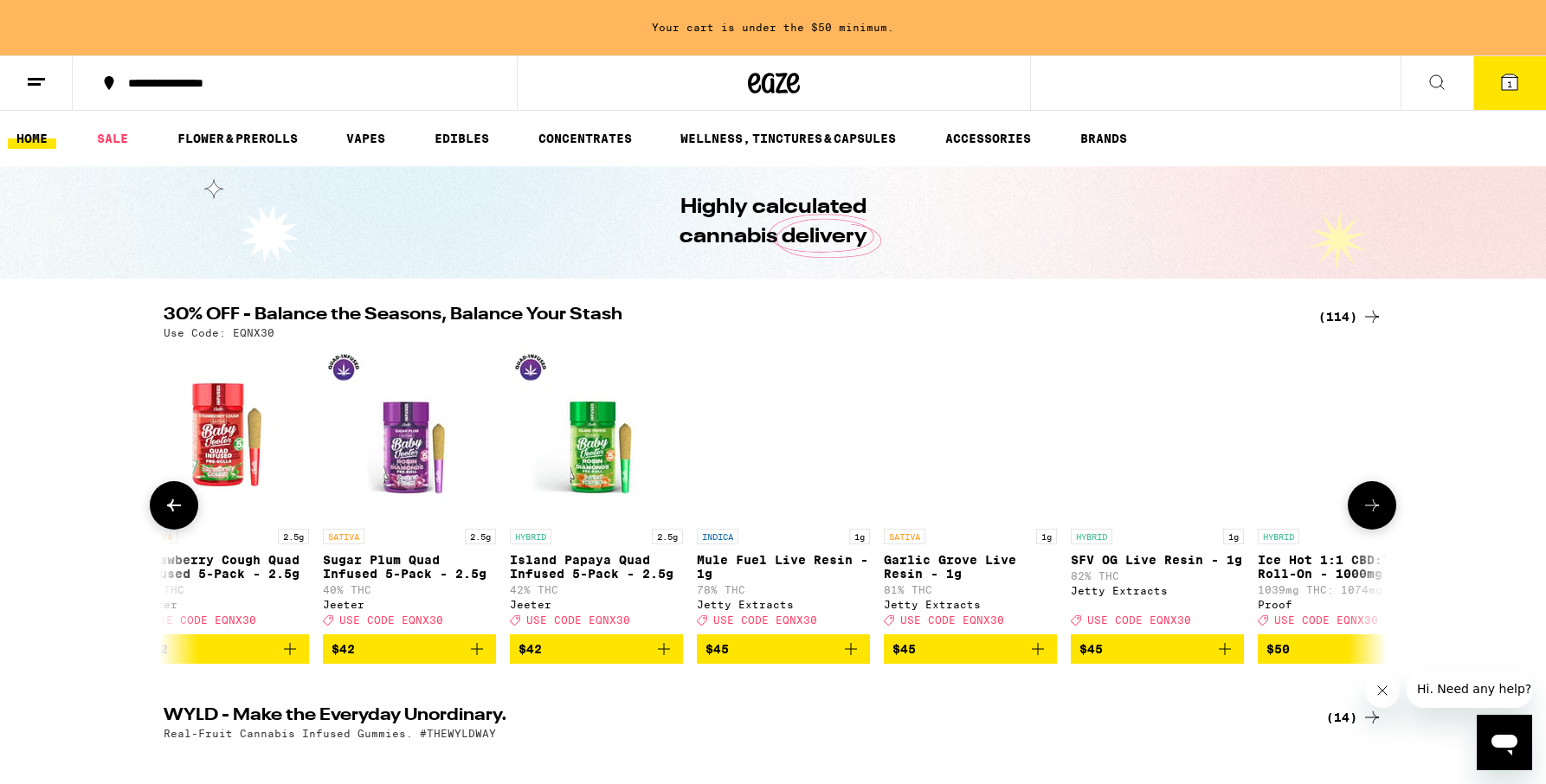
click at [1384, 505] on button at bounding box center [1371, 504] width 48 height 48
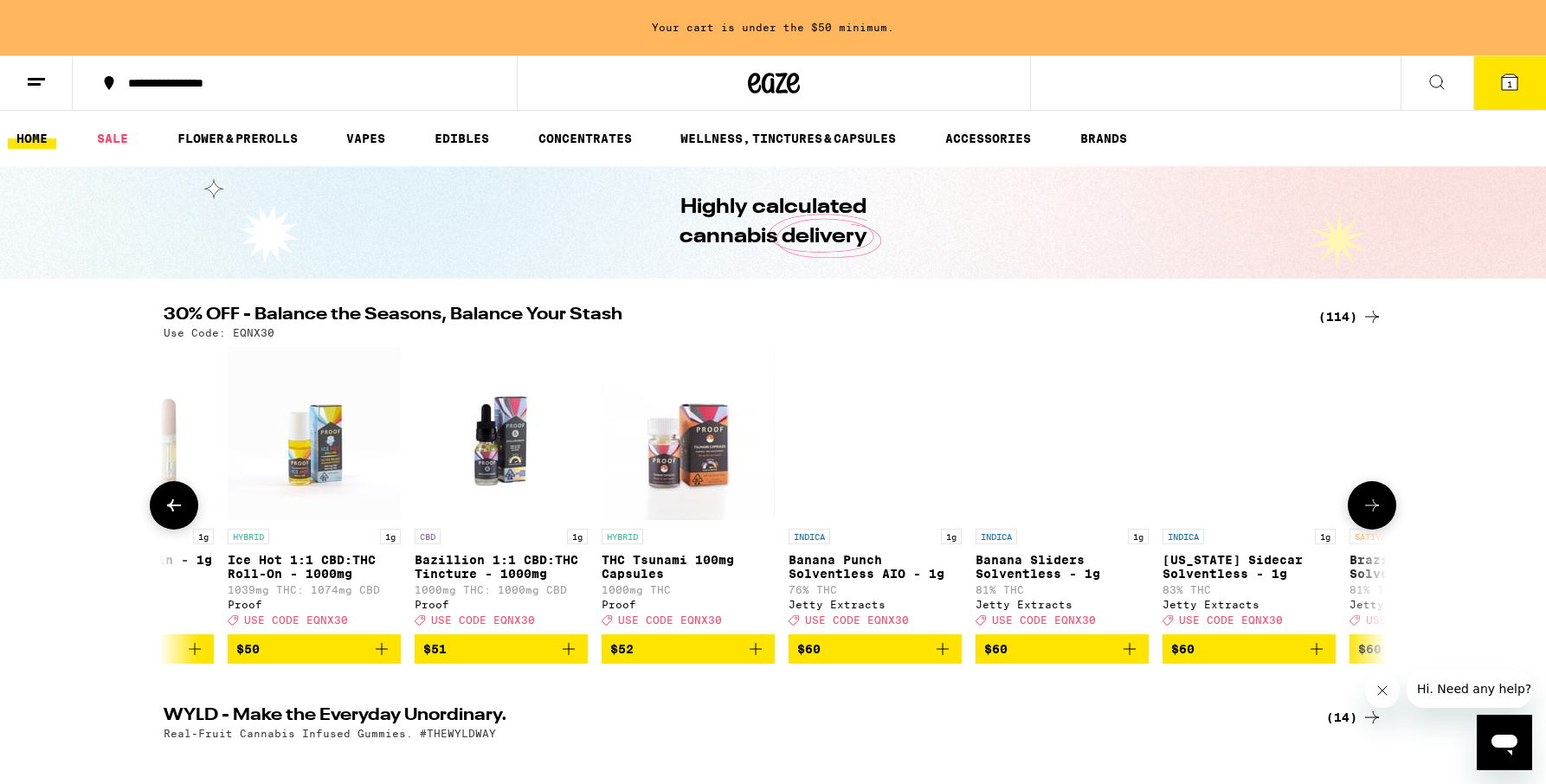
click at [1384, 505] on button at bounding box center [1371, 504] width 48 height 48
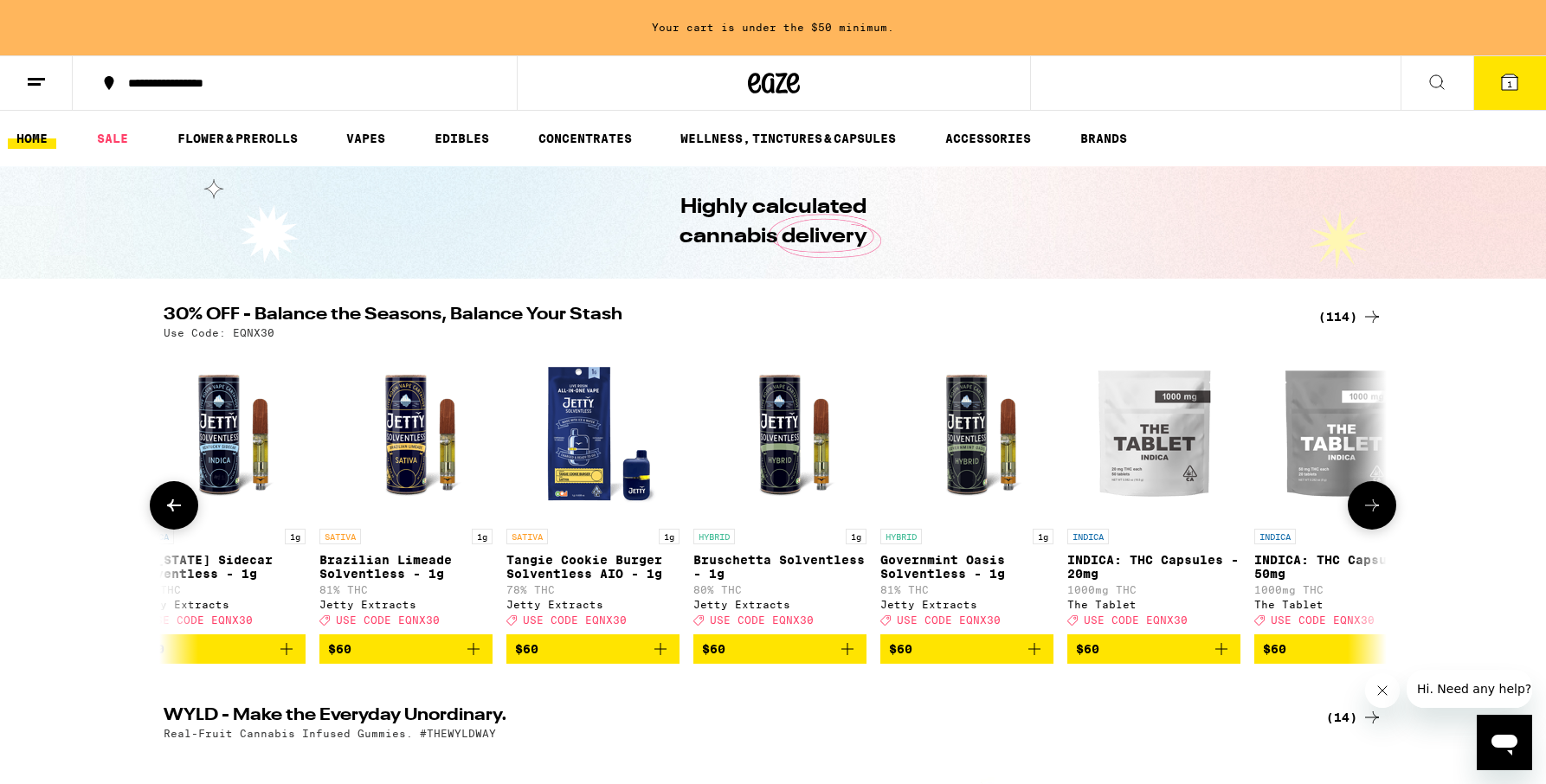
click at [1384, 505] on button at bounding box center [1371, 504] width 48 height 48
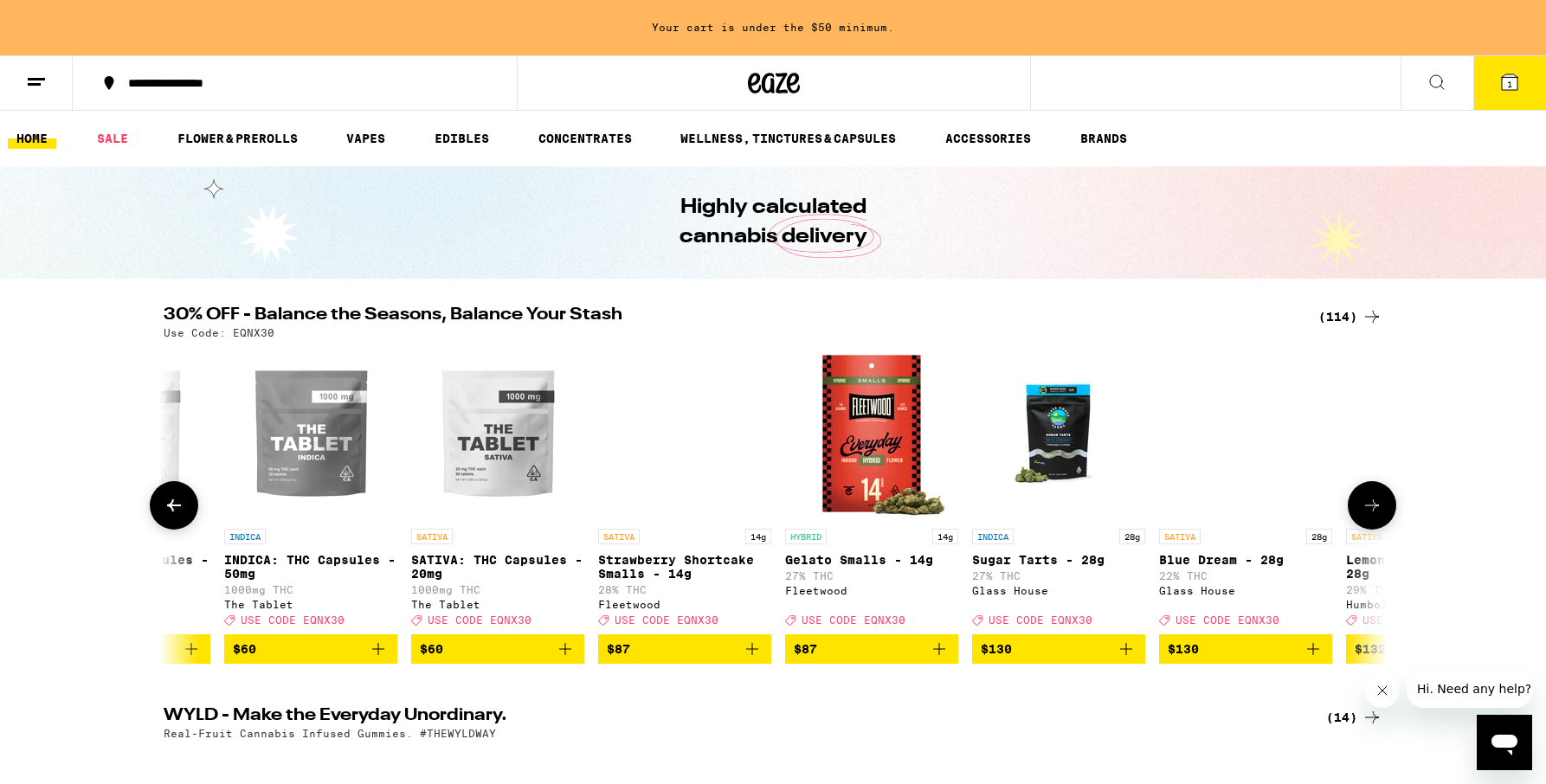
click at [1384, 505] on button at bounding box center [1371, 504] width 48 height 48
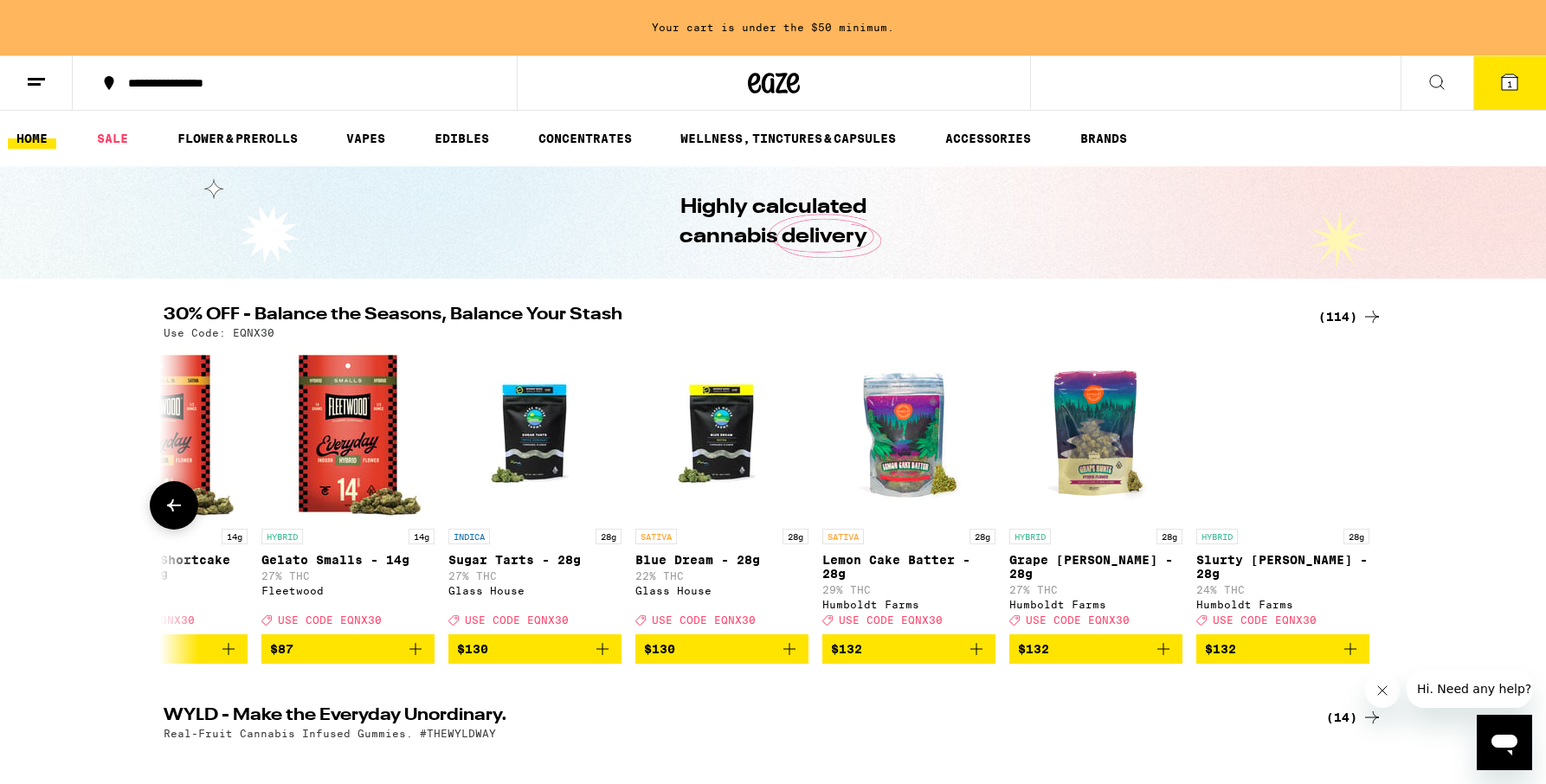
scroll to position [0, 20091]
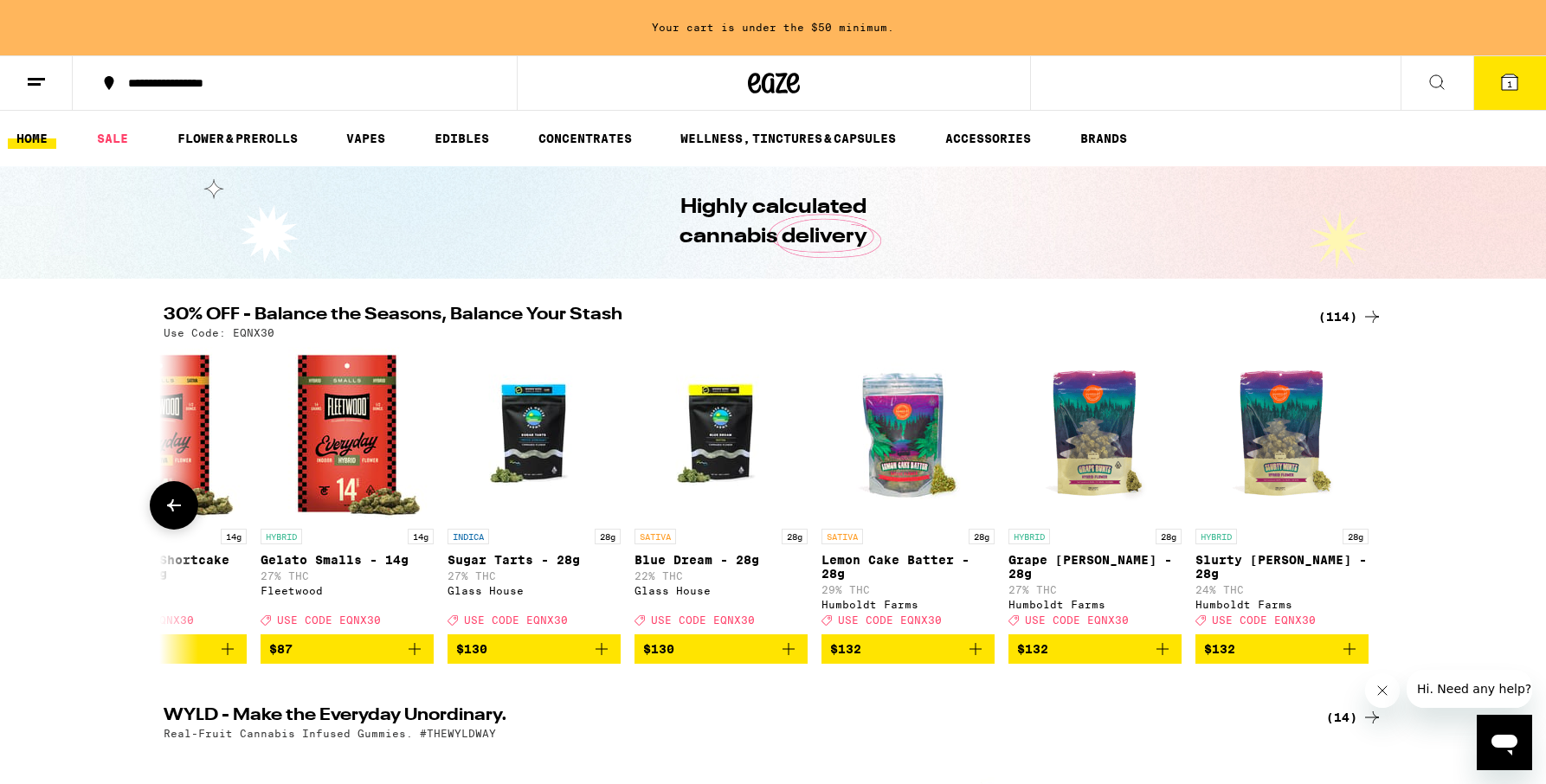
click at [1384, 505] on div at bounding box center [1371, 504] width 48 height 48
click at [177, 511] on icon at bounding box center [174, 505] width 21 height 21
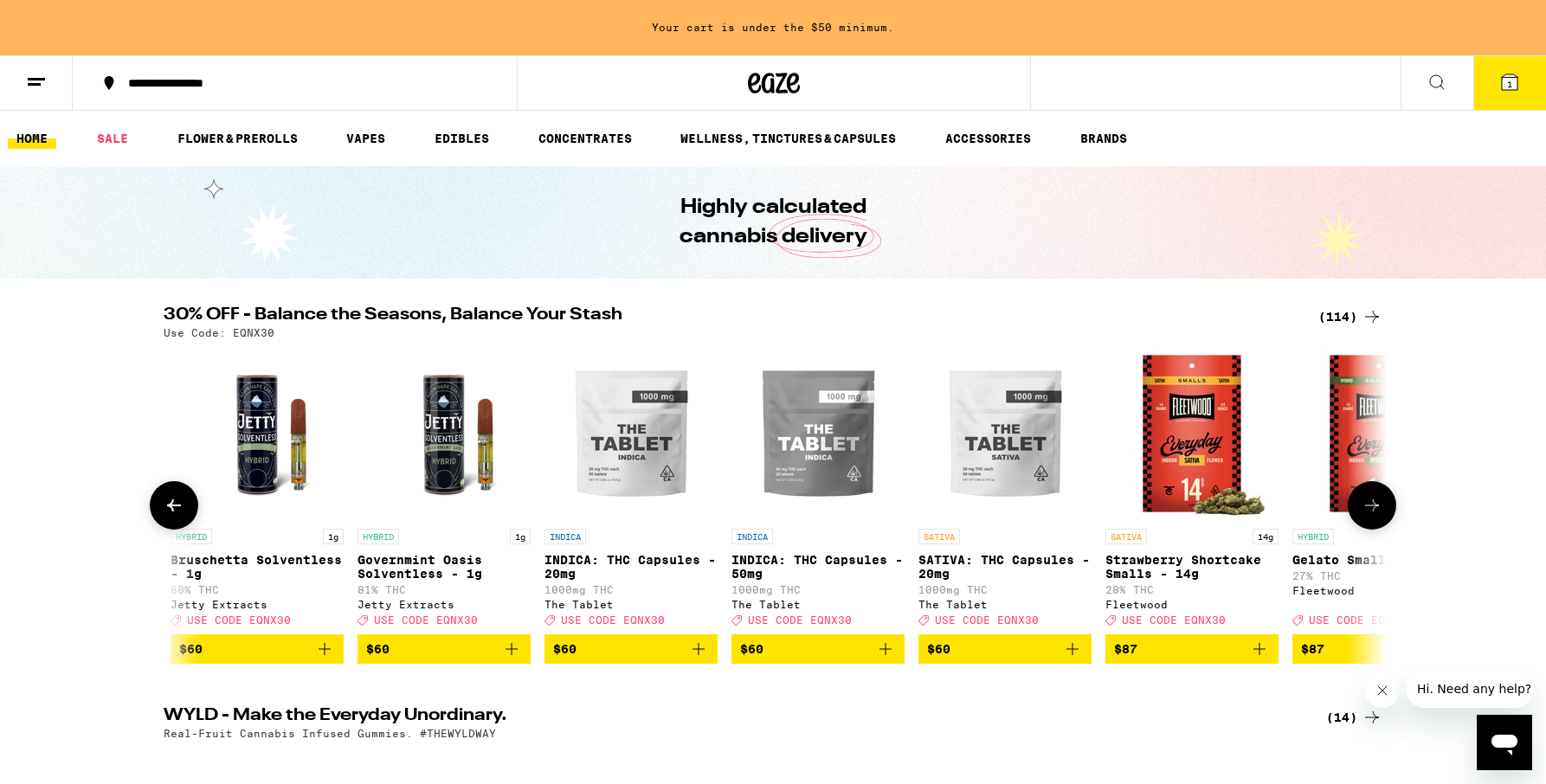
click at [177, 511] on icon at bounding box center [174, 505] width 21 height 21
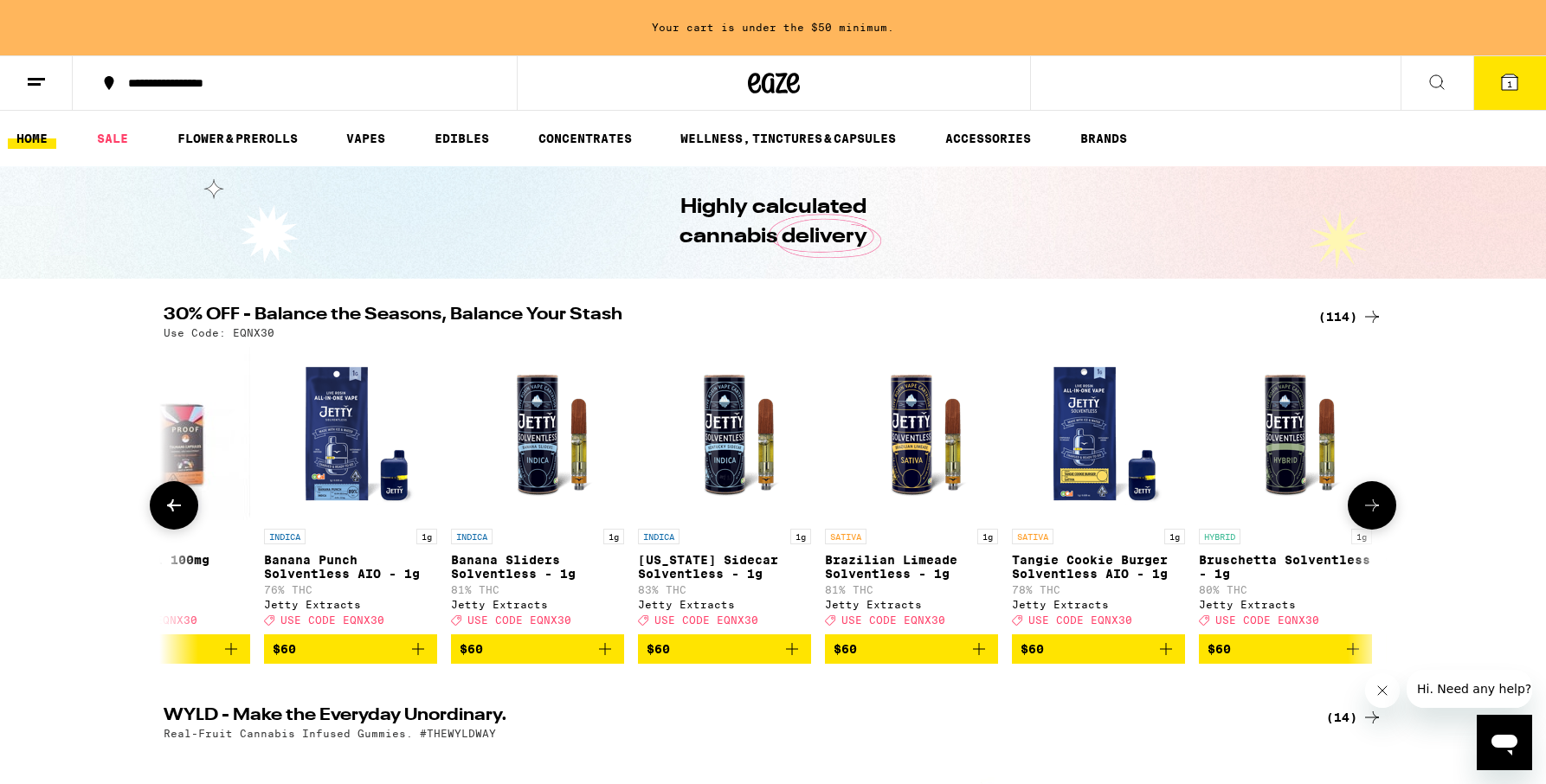
click at [177, 511] on icon at bounding box center [174, 505] width 21 height 21
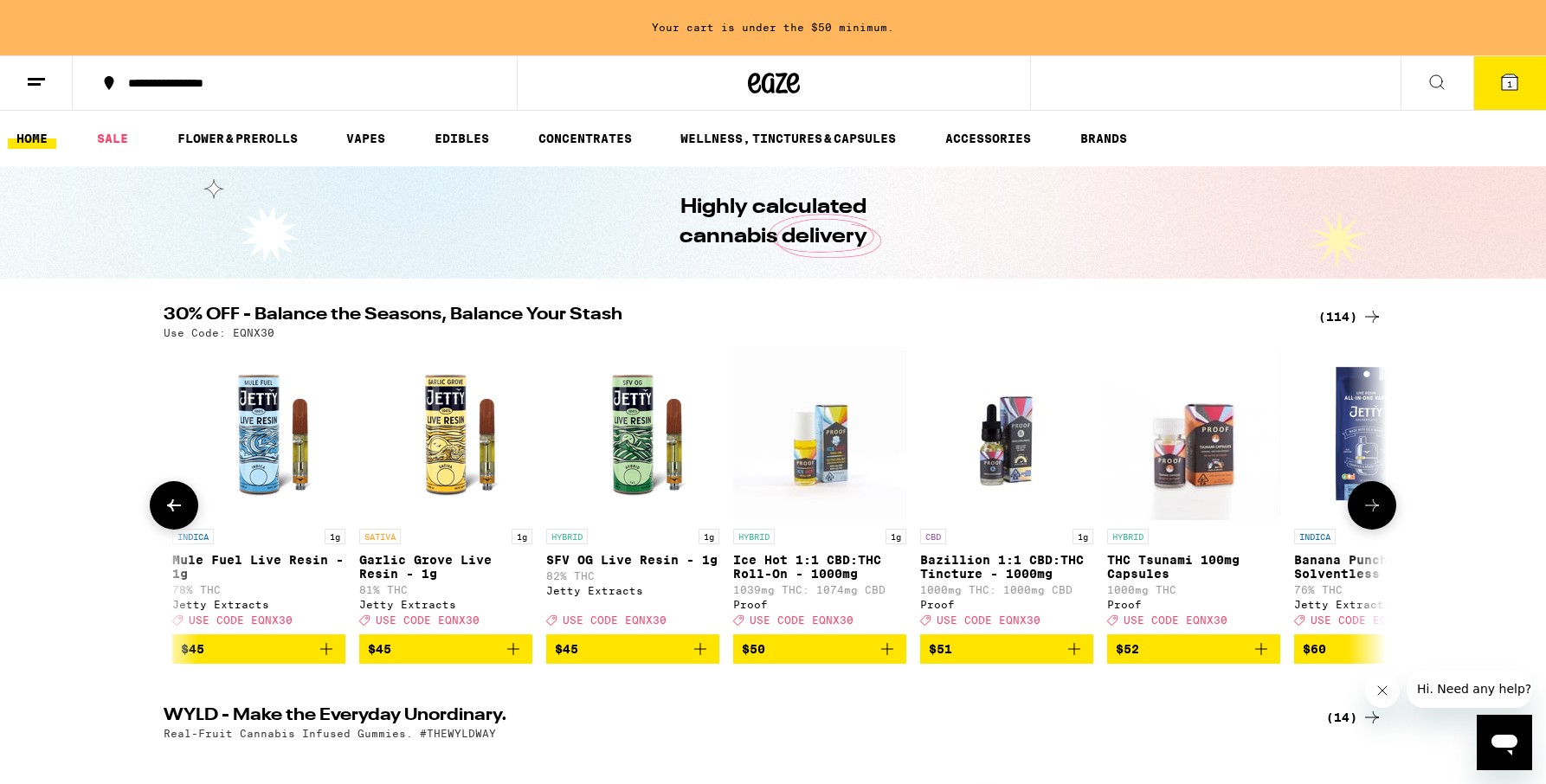
click at [177, 511] on icon at bounding box center [174, 505] width 21 height 21
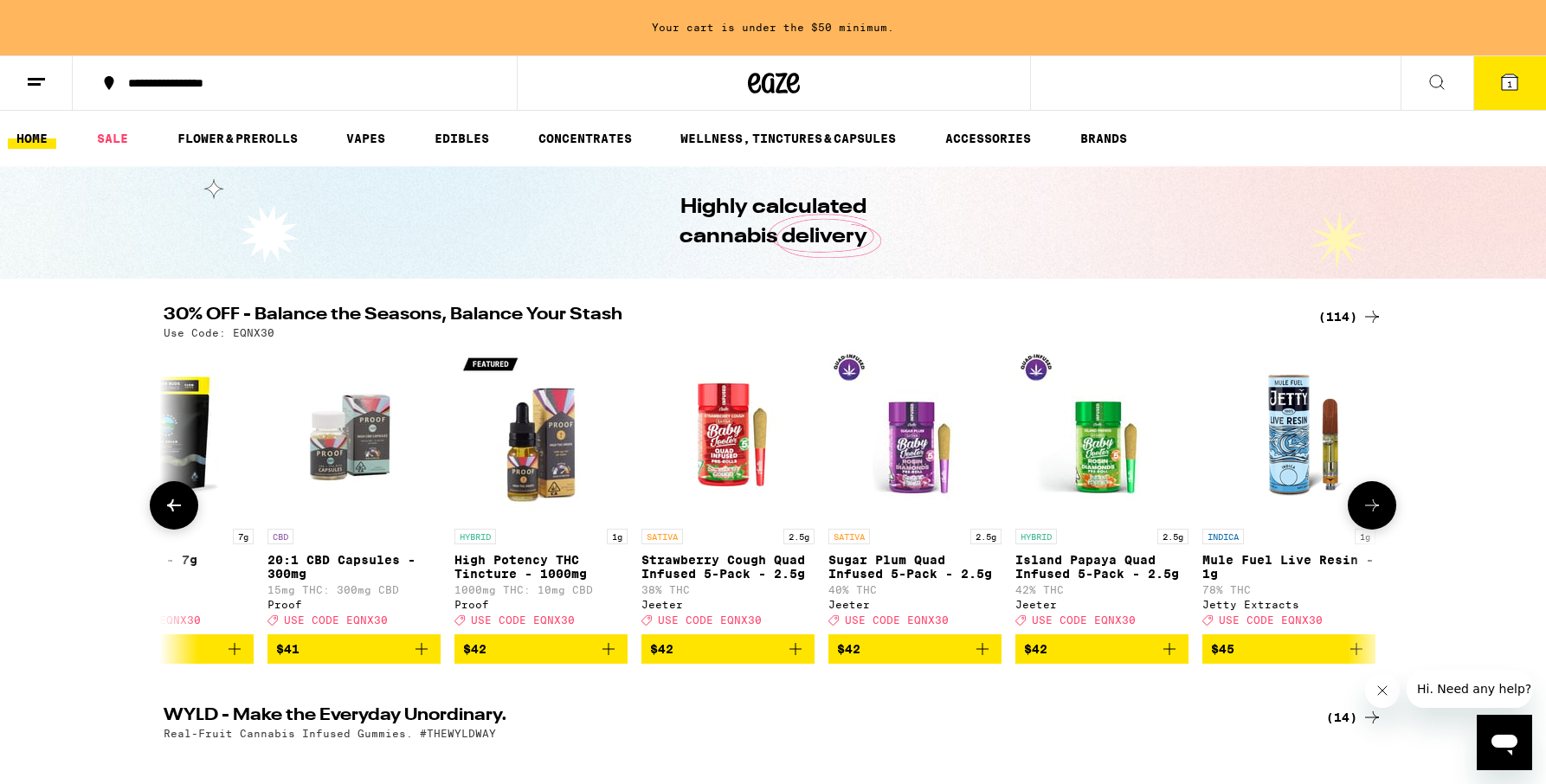
click at [177, 511] on icon at bounding box center [174, 505] width 21 height 21
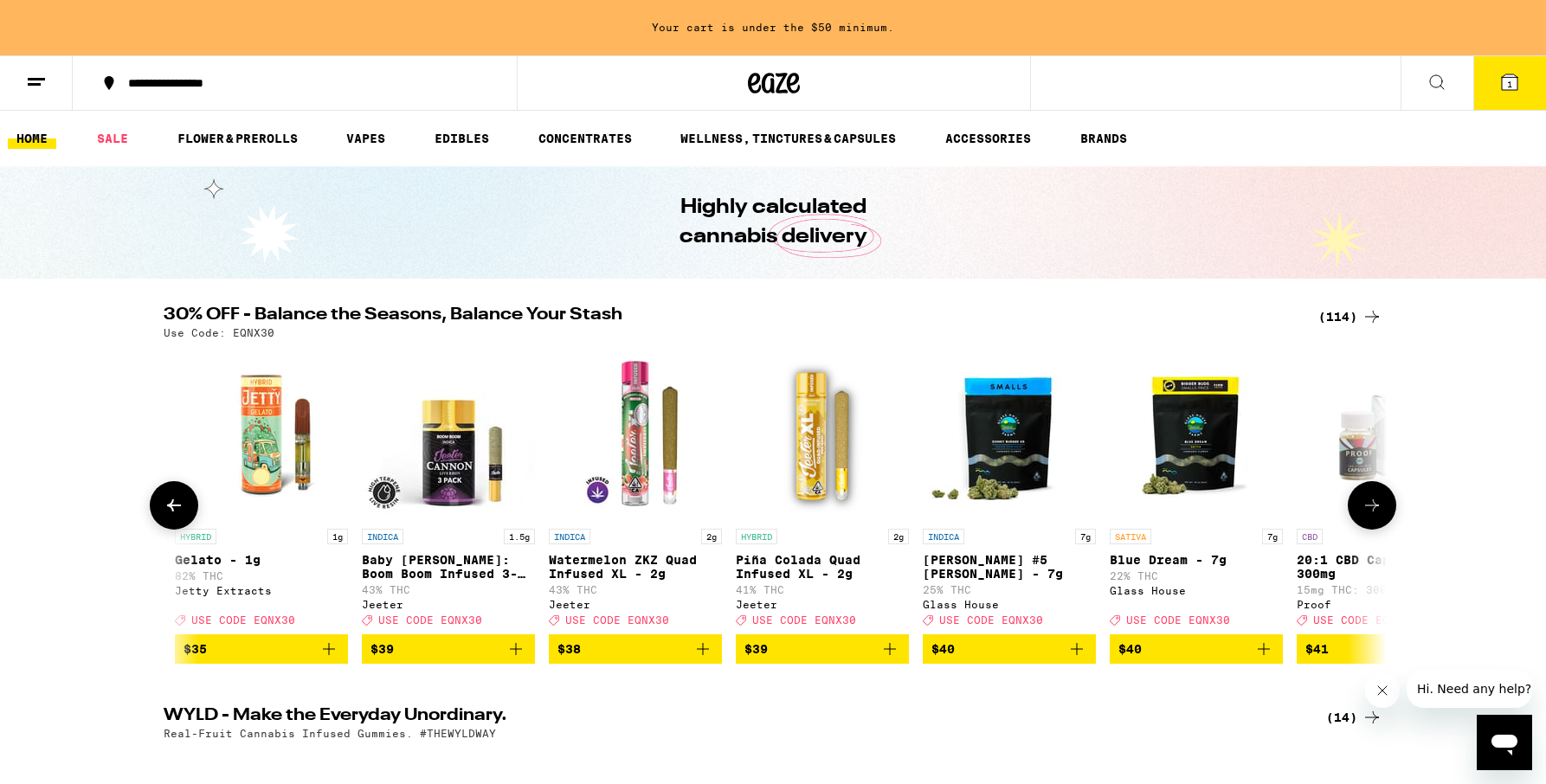
scroll to position [0, 14942]
click at [177, 511] on icon at bounding box center [174, 505] width 21 height 21
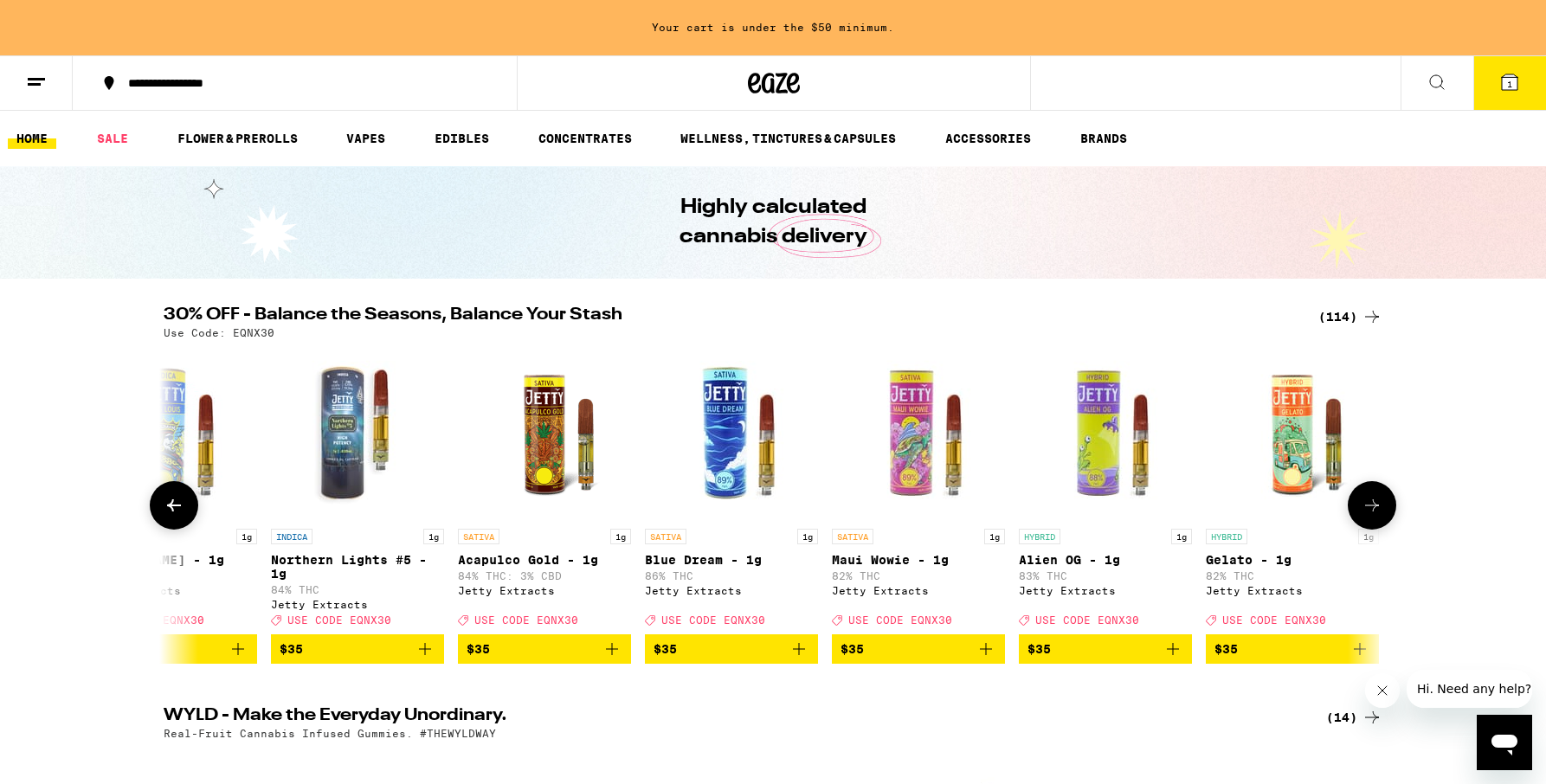
click at [177, 511] on icon at bounding box center [174, 505] width 21 height 21
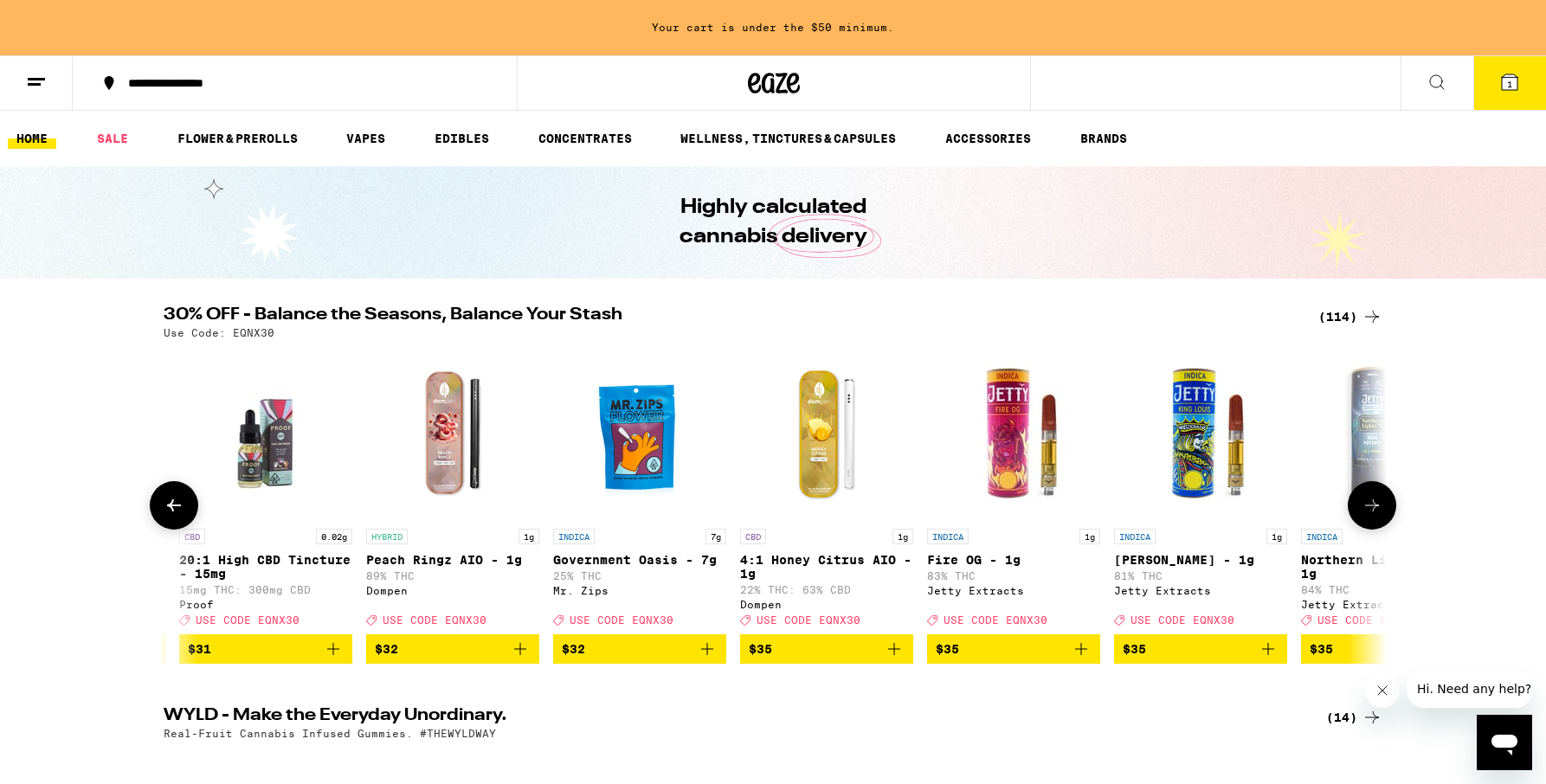
click at [177, 511] on icon at bounding box center [174, 505] width 21 height 21
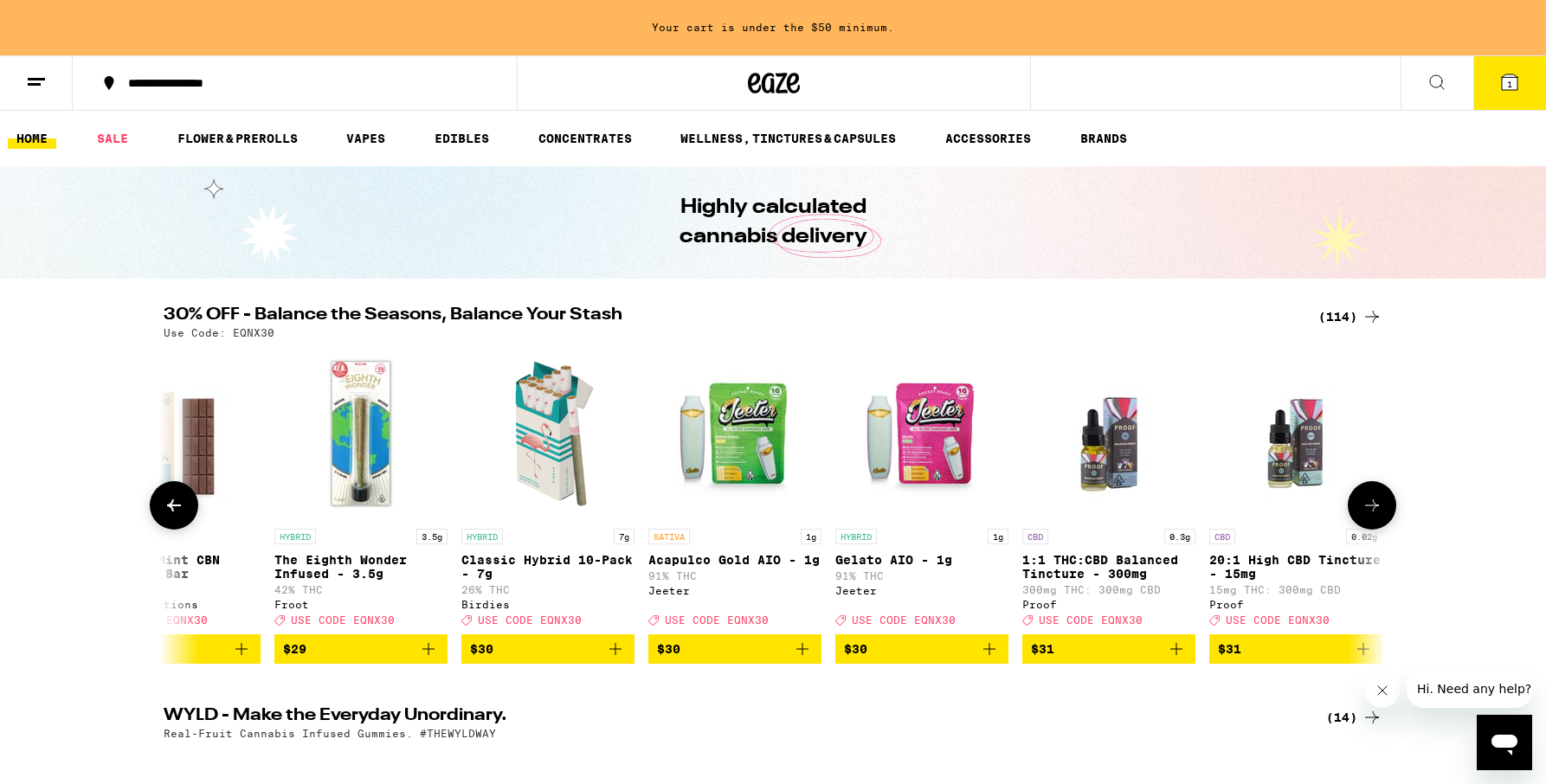
click at [177, 511] on icon at bounding box center [174, 505] width 21 height 21
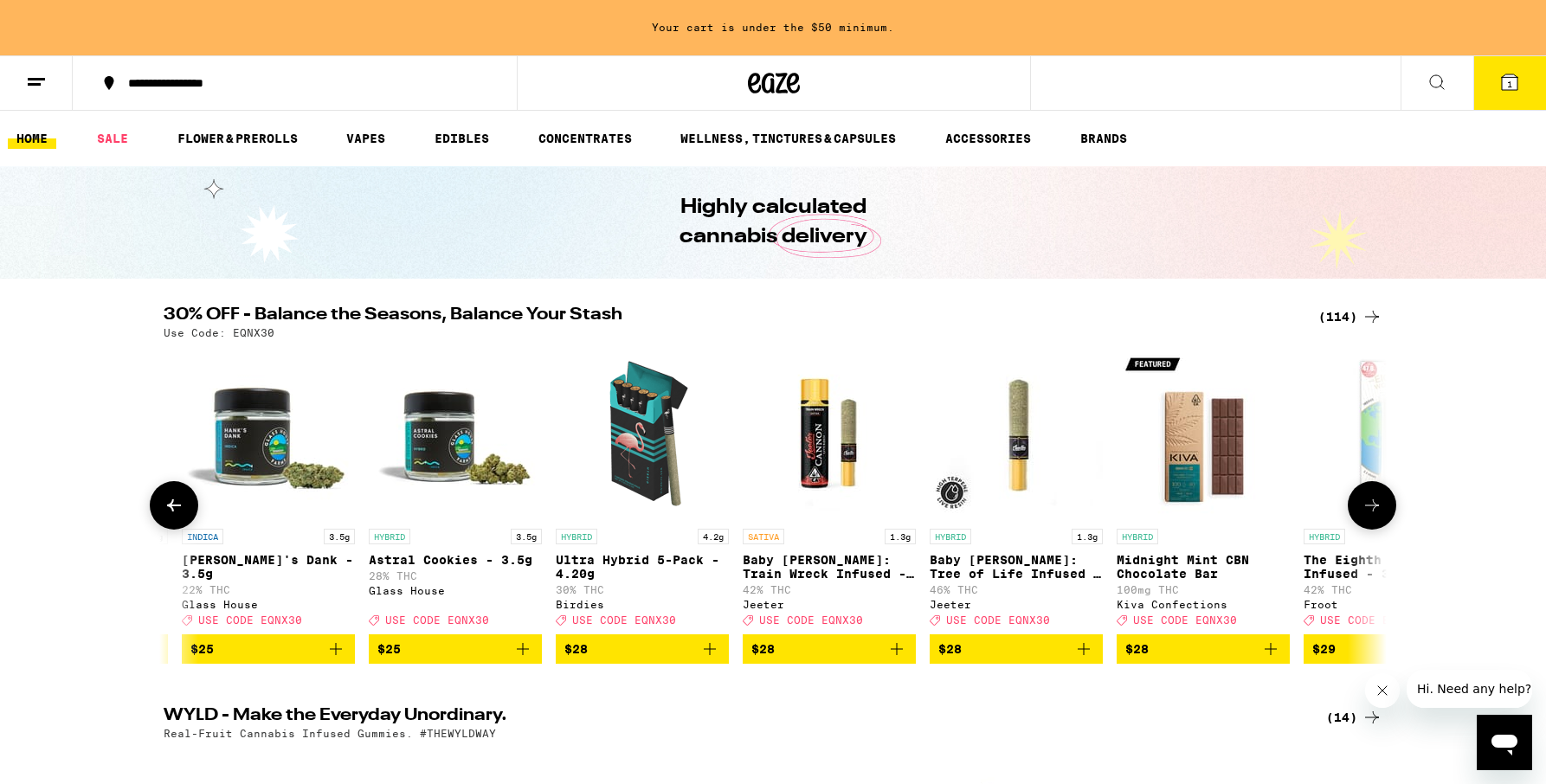
scroll to position [0, 10823]
click at [713, 659] on icon "Add to bag" at bounding box center [711, 649] width 21 height 21
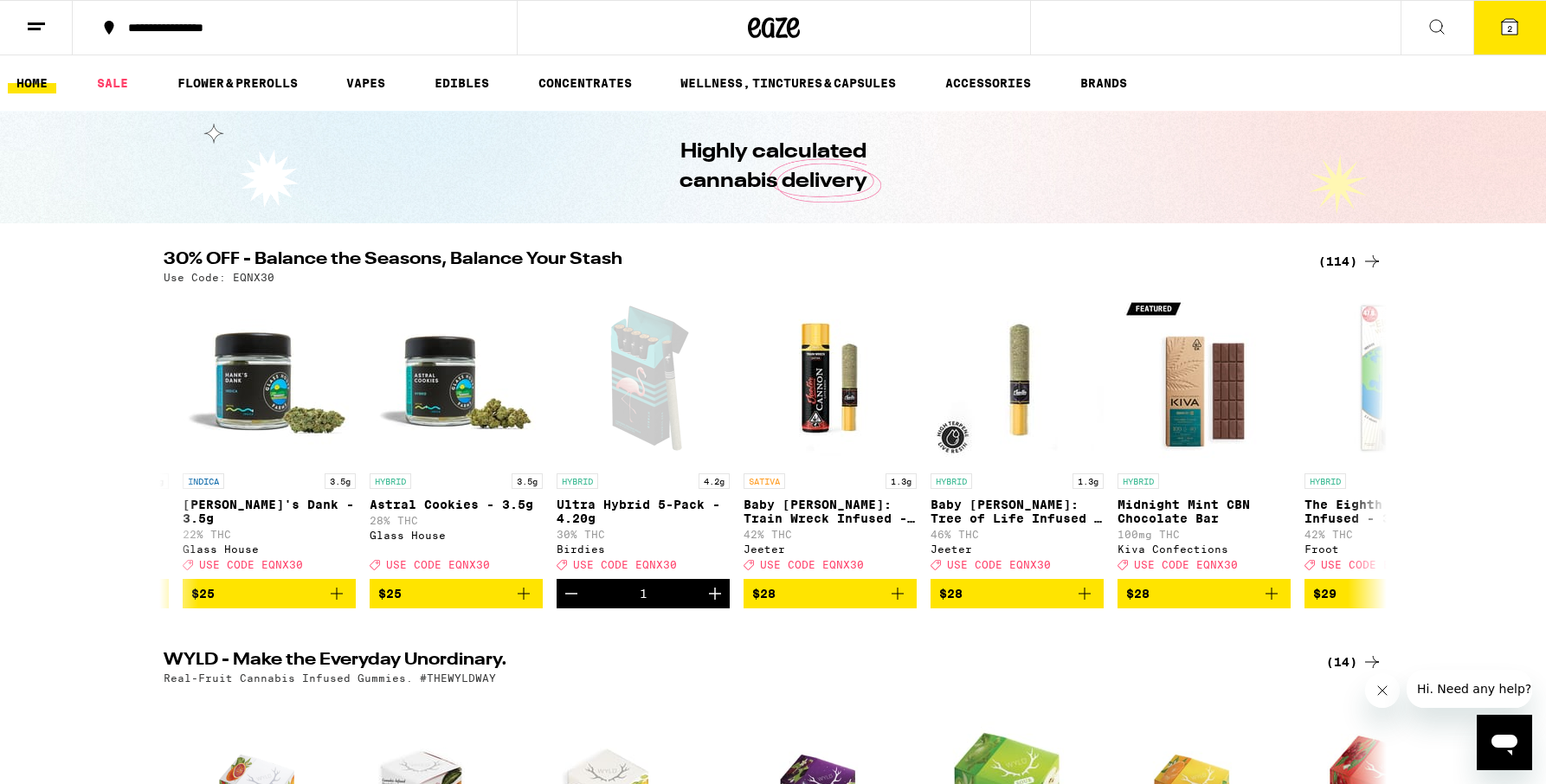
click at [1511, 26] on span "2" at bounding box center [1508, 28] width 5 height 10
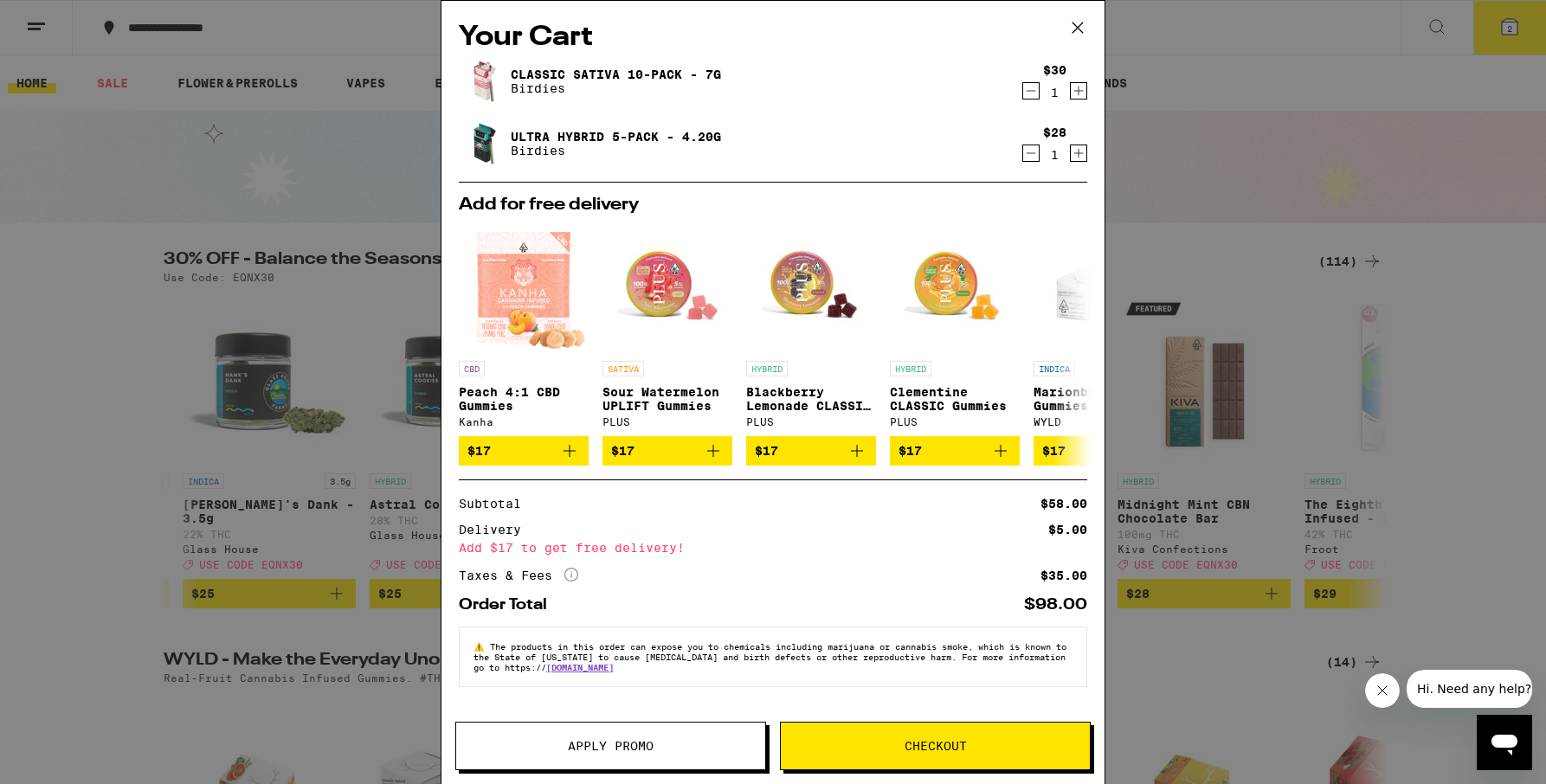
click at [1077, 27] on icon at bounding box center [1077, 27] width 10 height 10
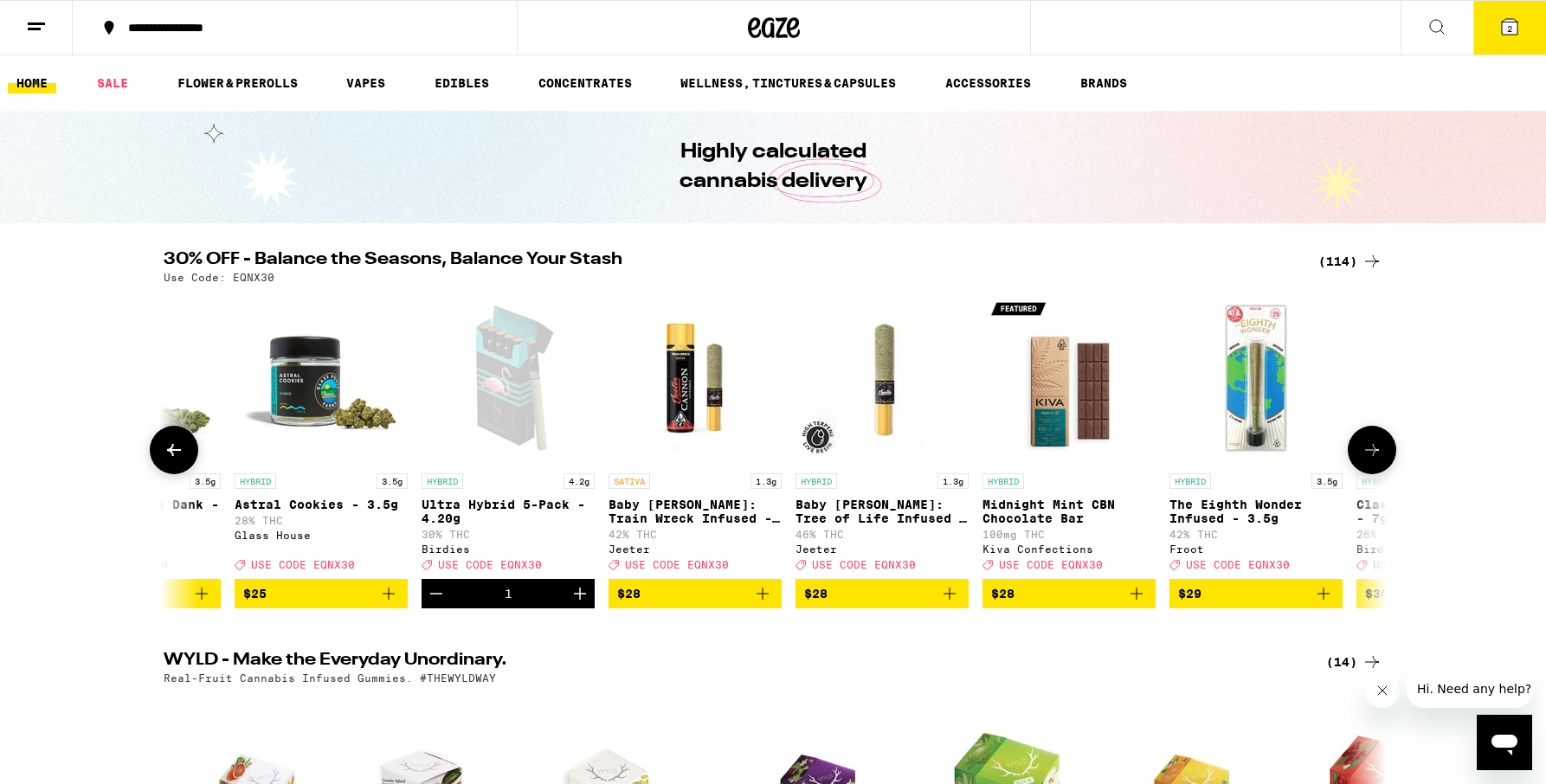
scroll to position [0, 10957]
click at [769, 601] on icon "Add to bag" at bounding box center [764, 593] width 21 height 21
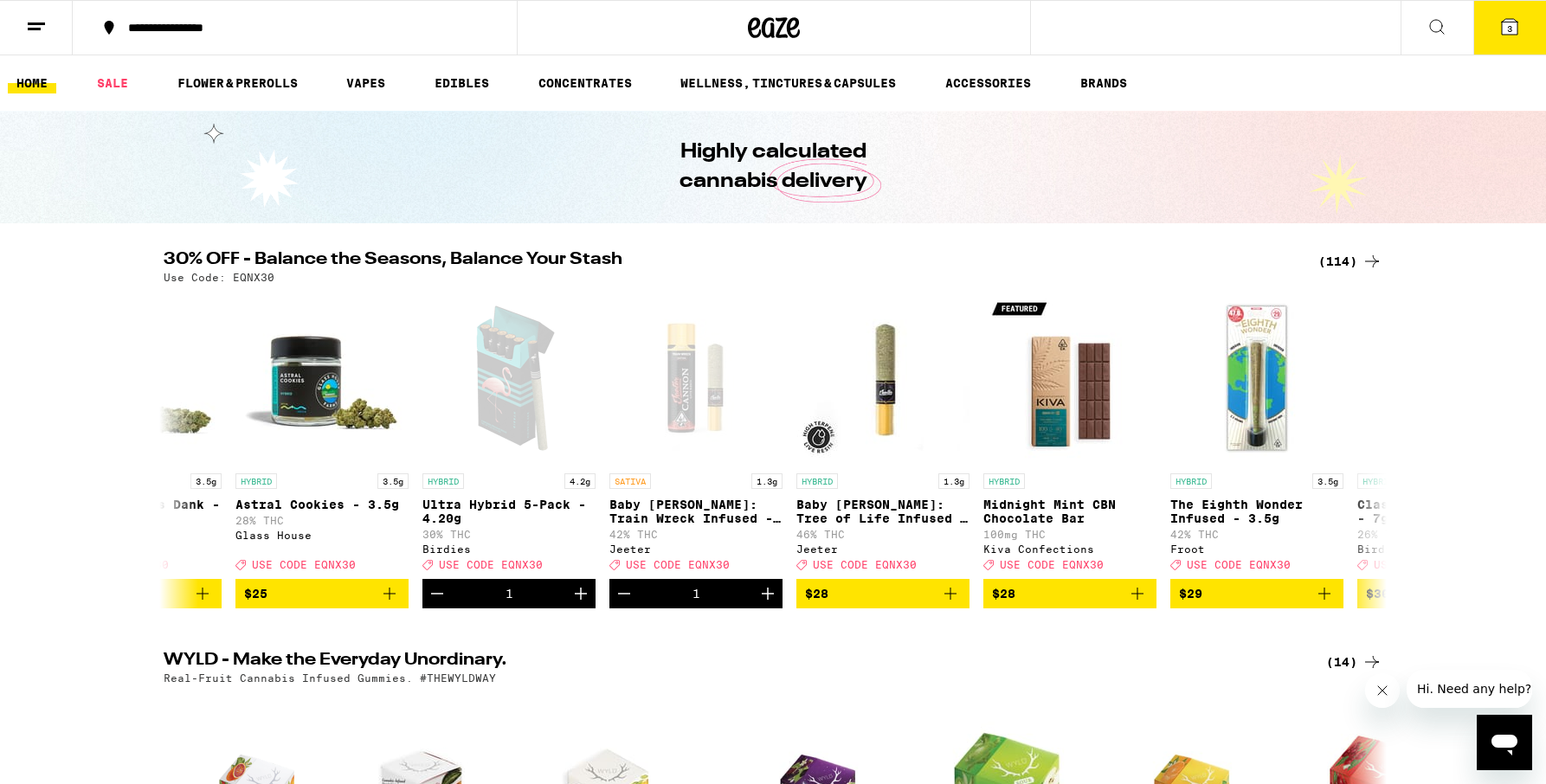
click at [1516, 18] on icon at bounding box center [1509, 26] width 21 height 21
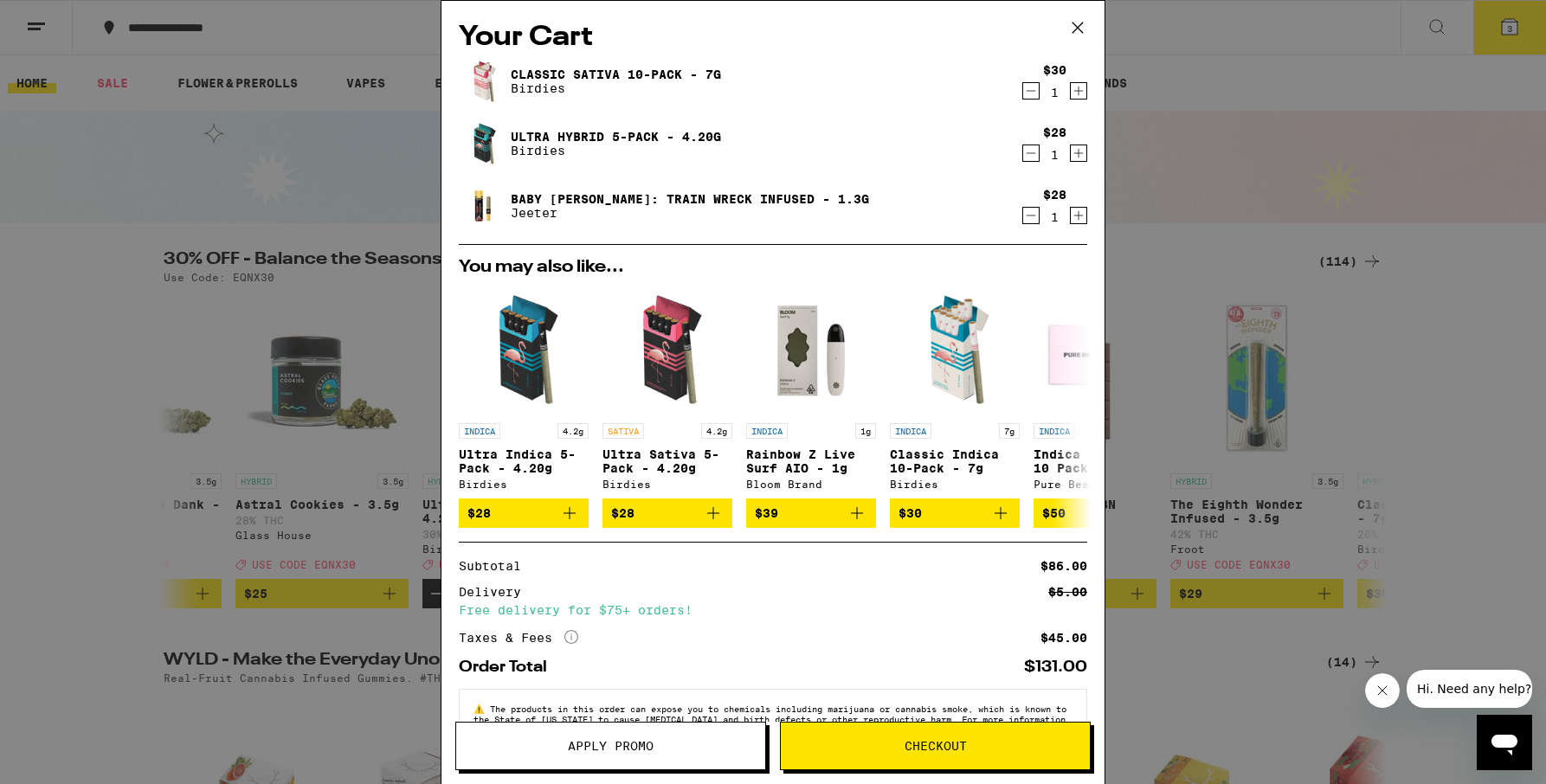
scroll to position [59, 0]
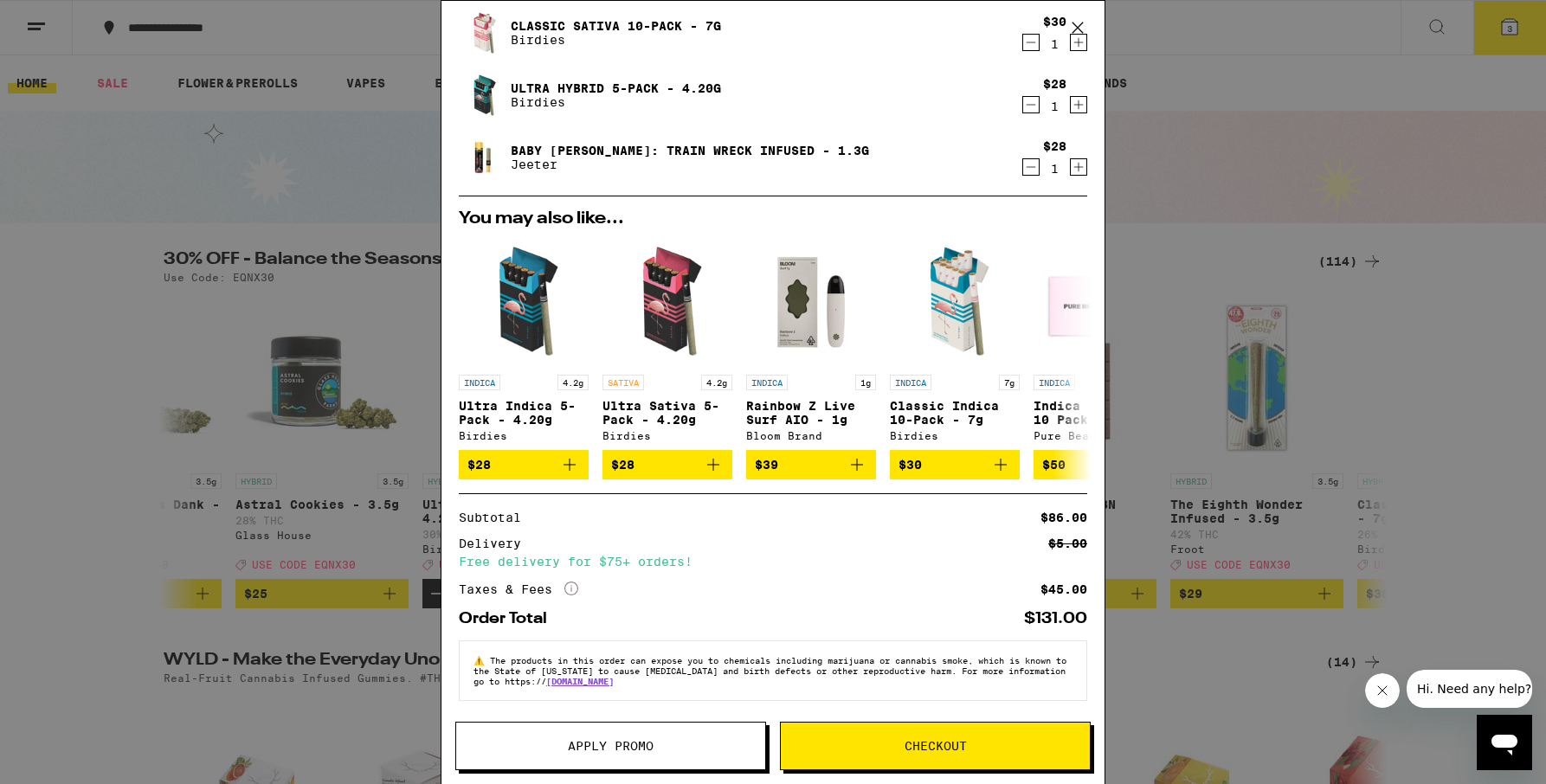
click at [608, 744] on span "Apply Promo" at bounding box center [610, 745] width 86 height 12
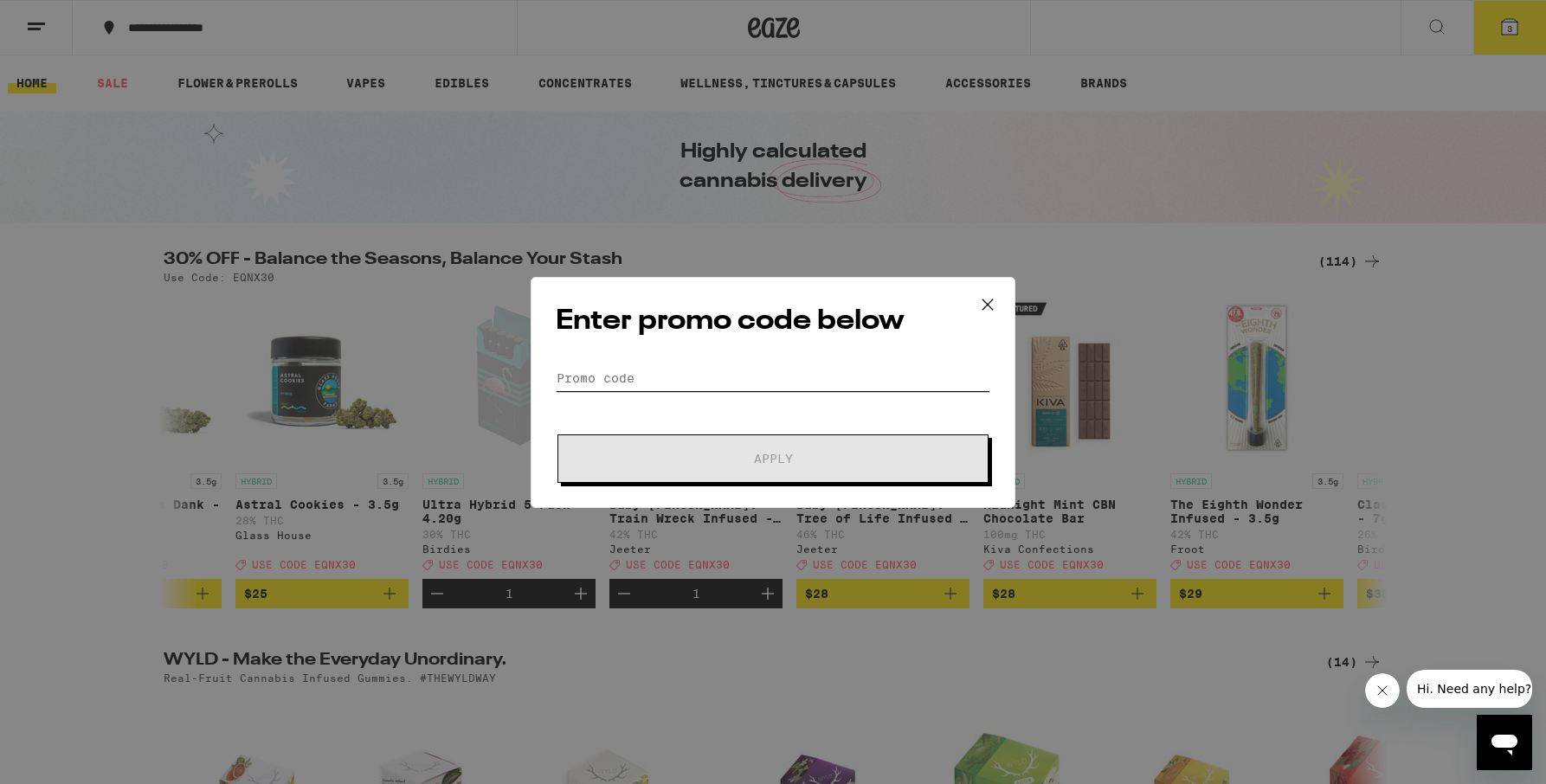
click at [702, 372] on input "Promo Code" at bounding box center [773, 377] width 435 height 26
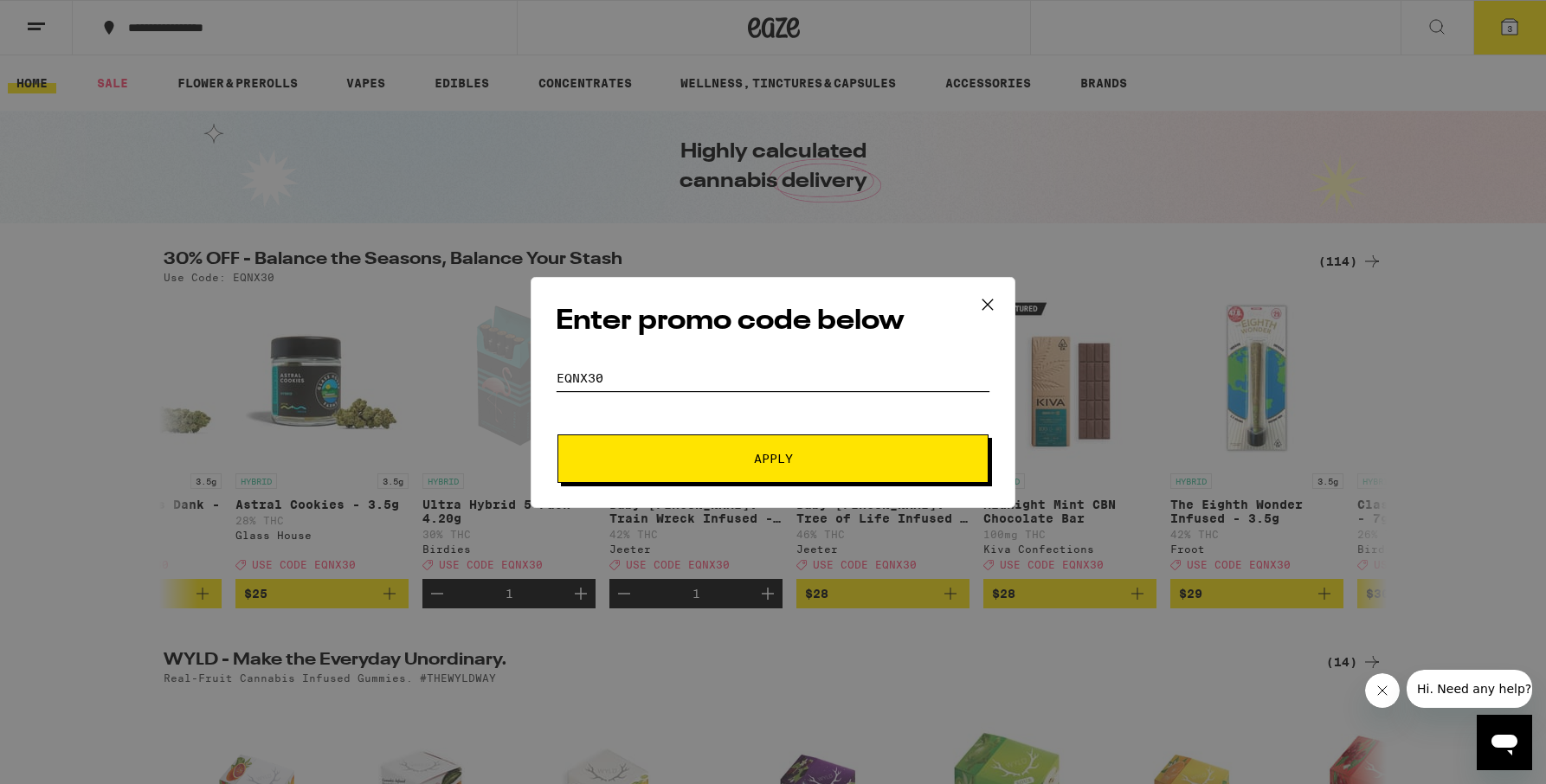
type input "EQNX30"
click at [757, 469] on button "Apply" at bounding box center [773, 458] width 431 height 48
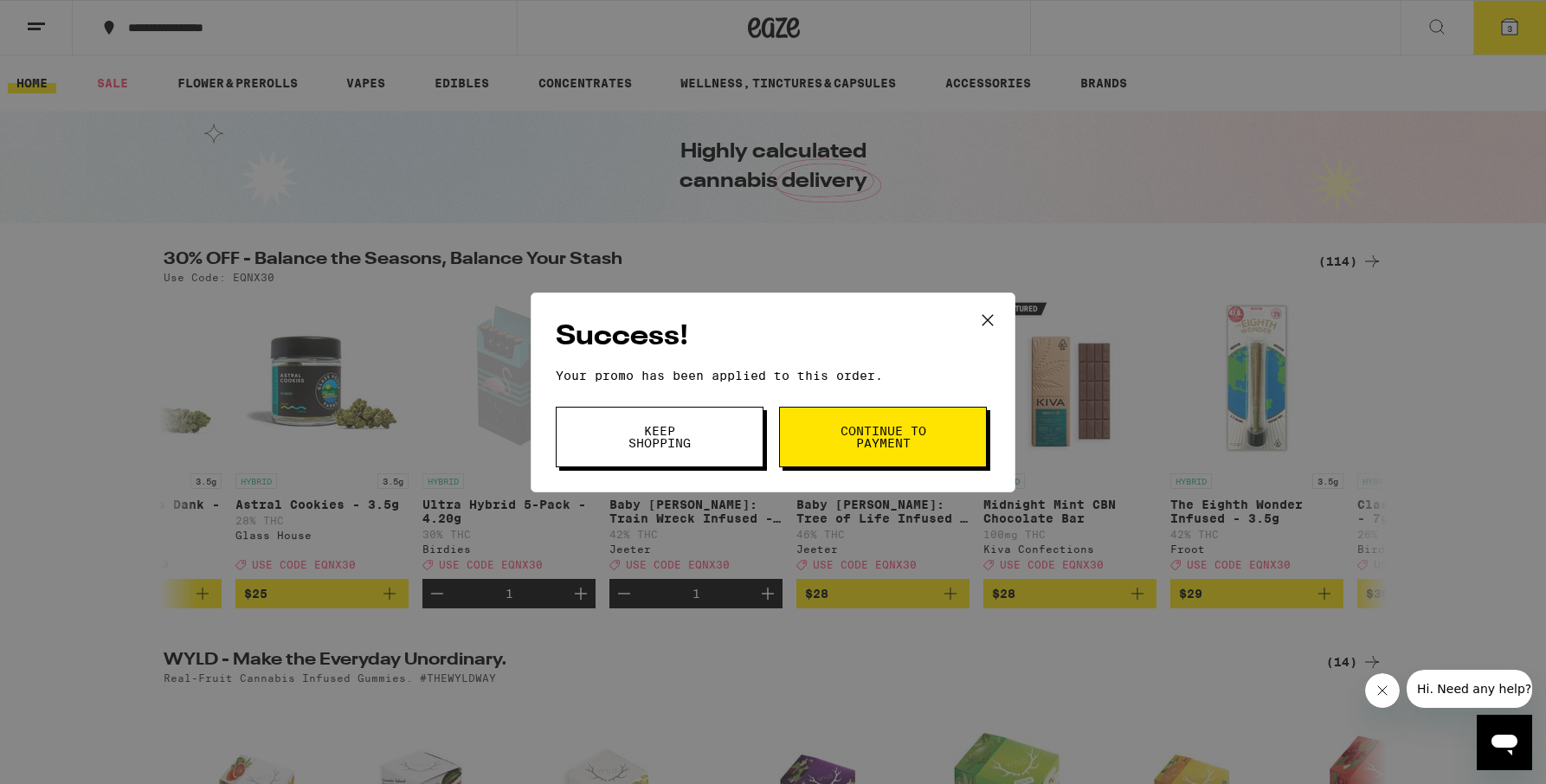
click at [892, 438] on span "Continue to payment" at bounding box center [882, 437] width 88 height 25
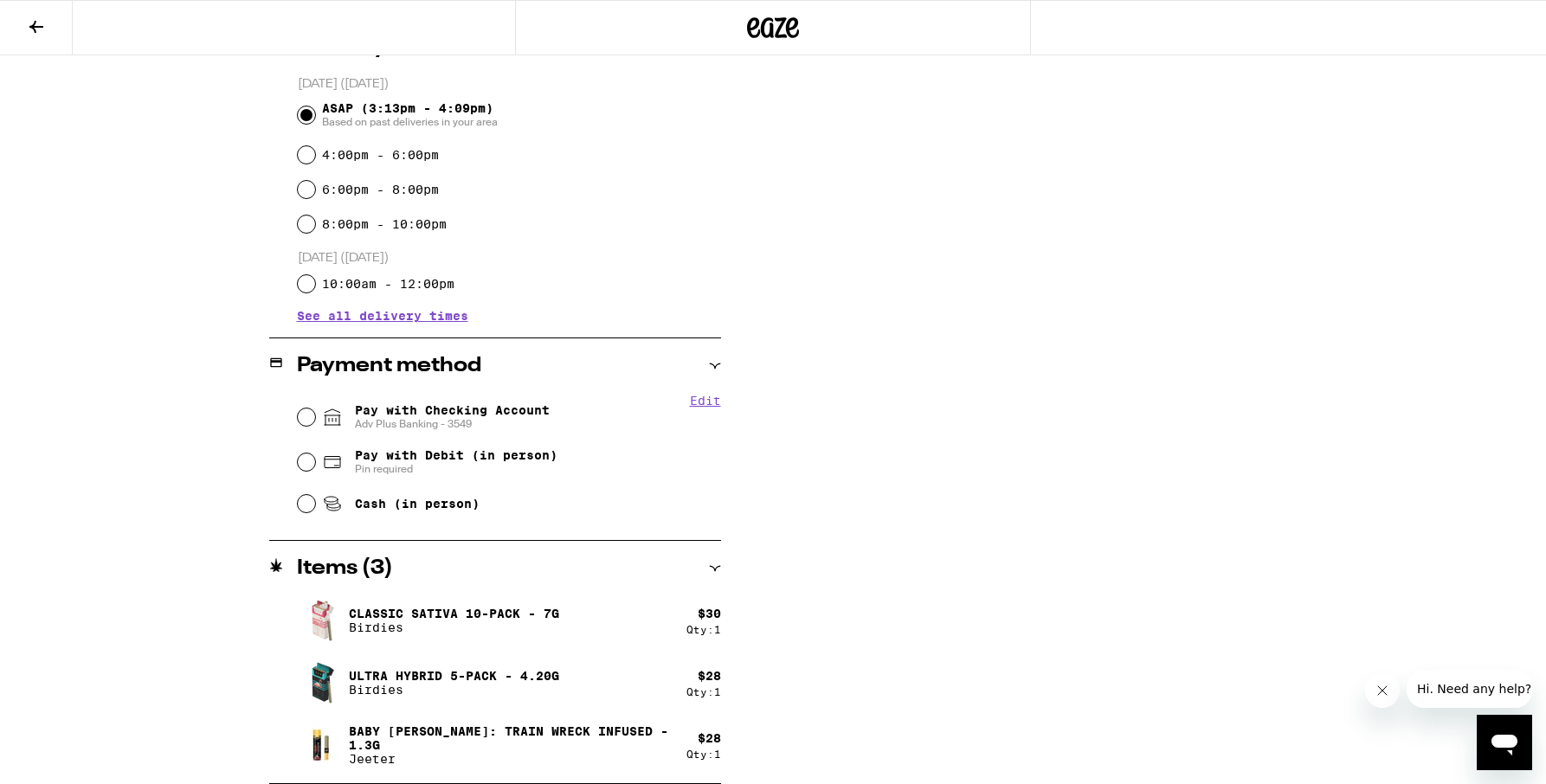
scroll to position [464, 0]
click at [305, 423] on input "Pay with Checking Account Adv Plus Banking - 3549" at bounding box center [306, 417] width 17 height 17
radio input "true"
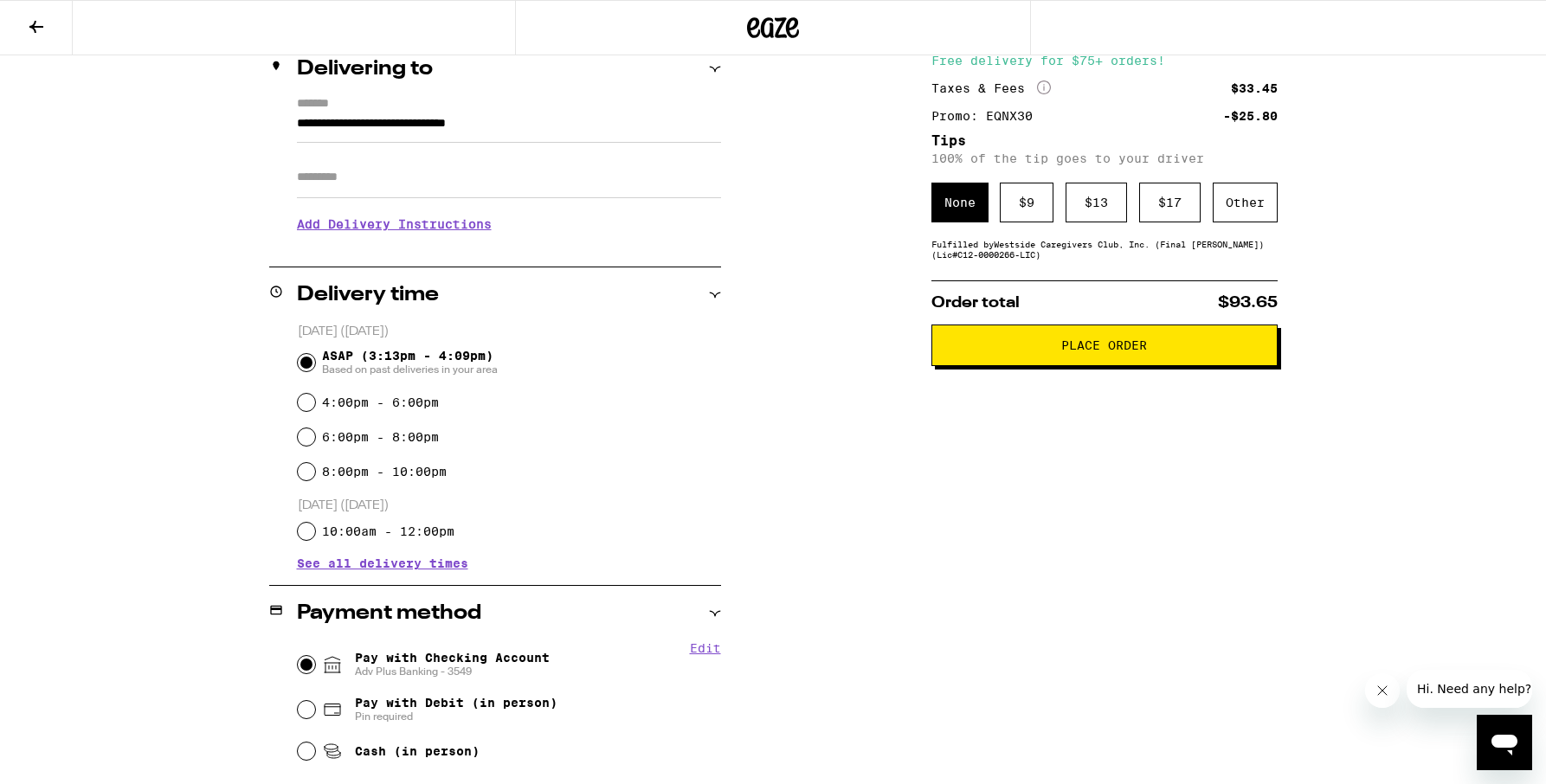
scroll to position [0, 0]
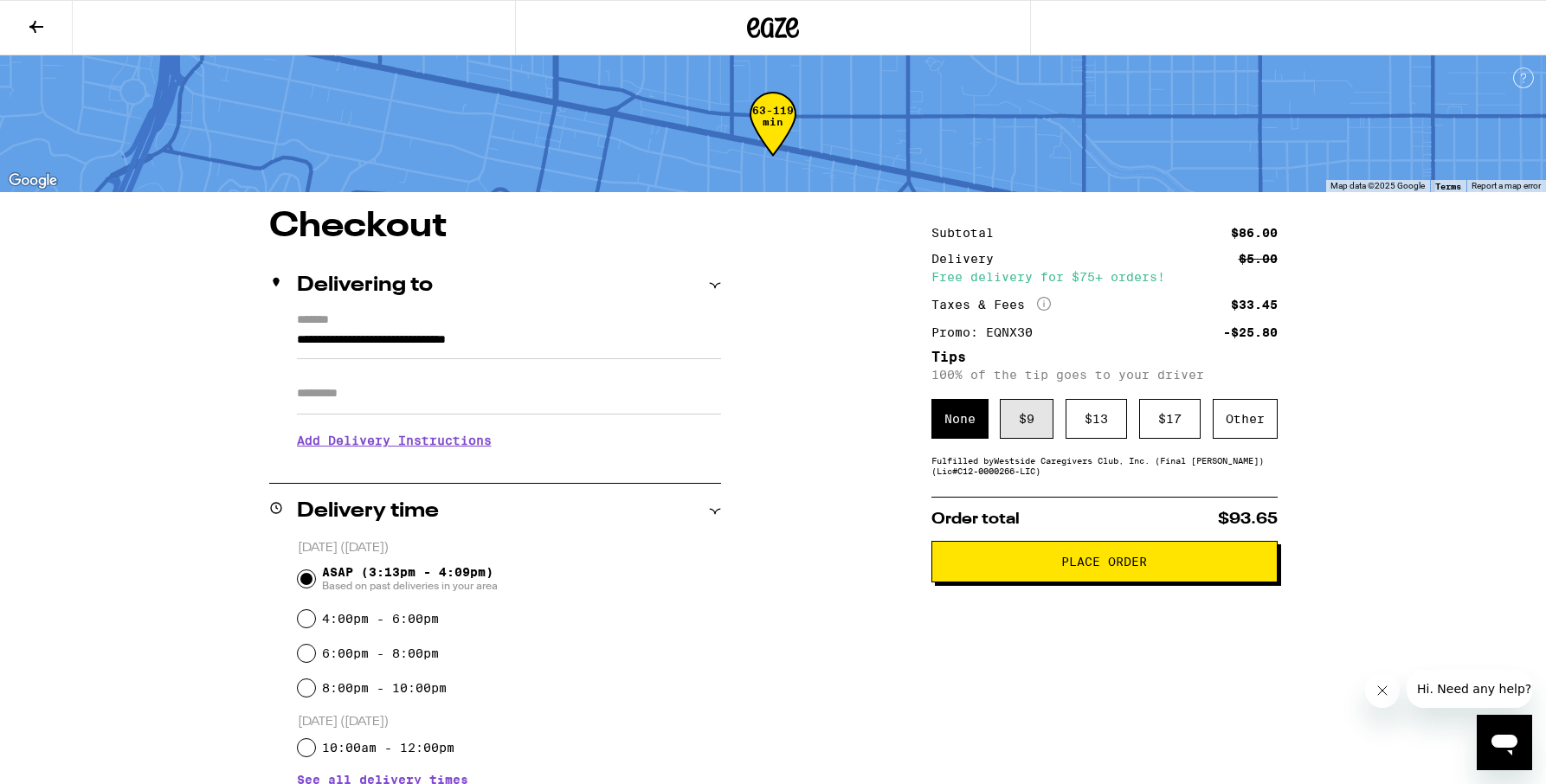
click at [1025, 432] on div "$ 9" at bounding box center [1026, 418] width 54 height 40
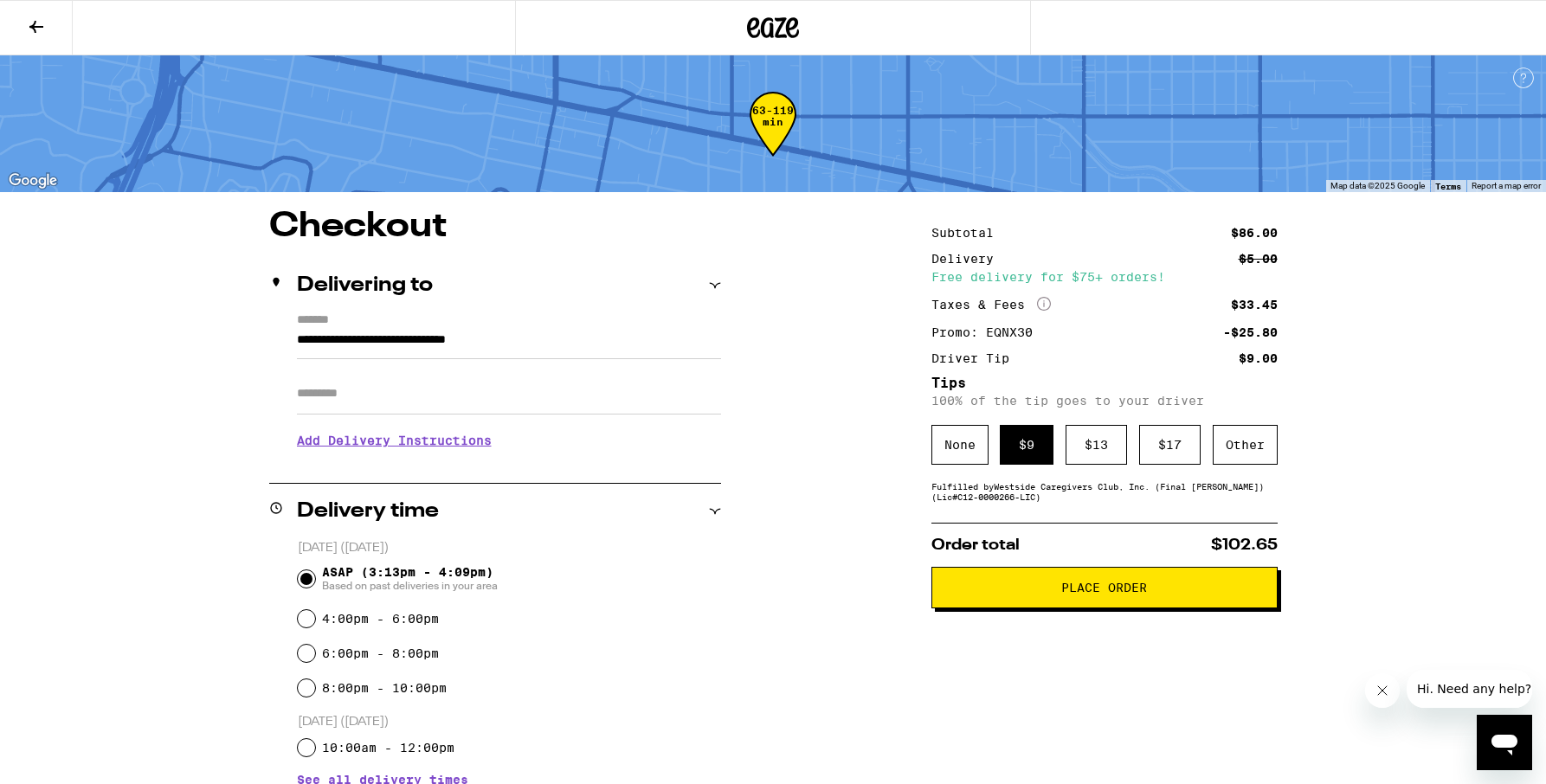
click at [1074, 593] on span "Place Order" at bounding box center [1104, 587] width 86 height 12
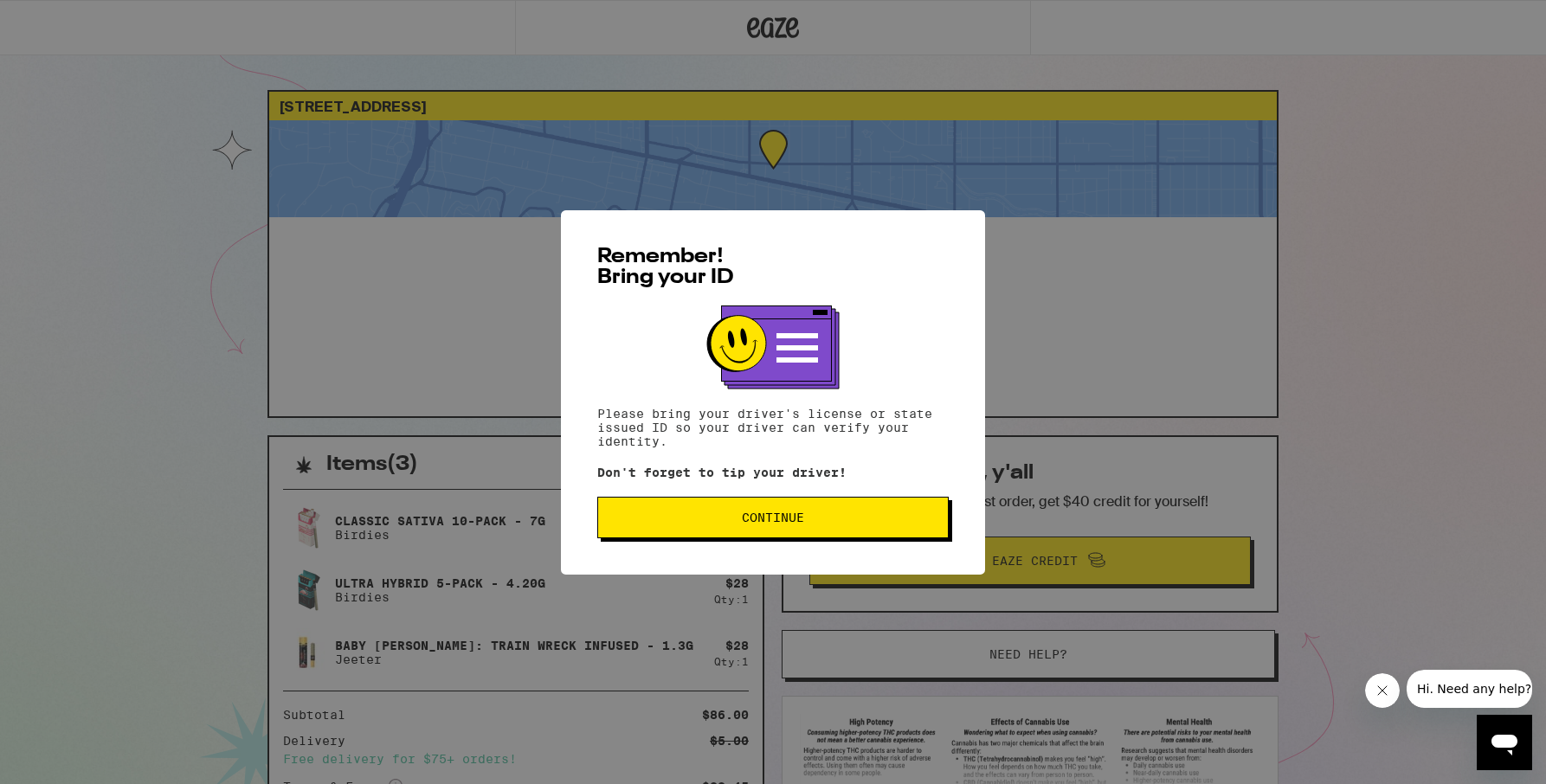
click at [799, 512] on span "Continue" at bounding box center [773, 517] width 62 height 12
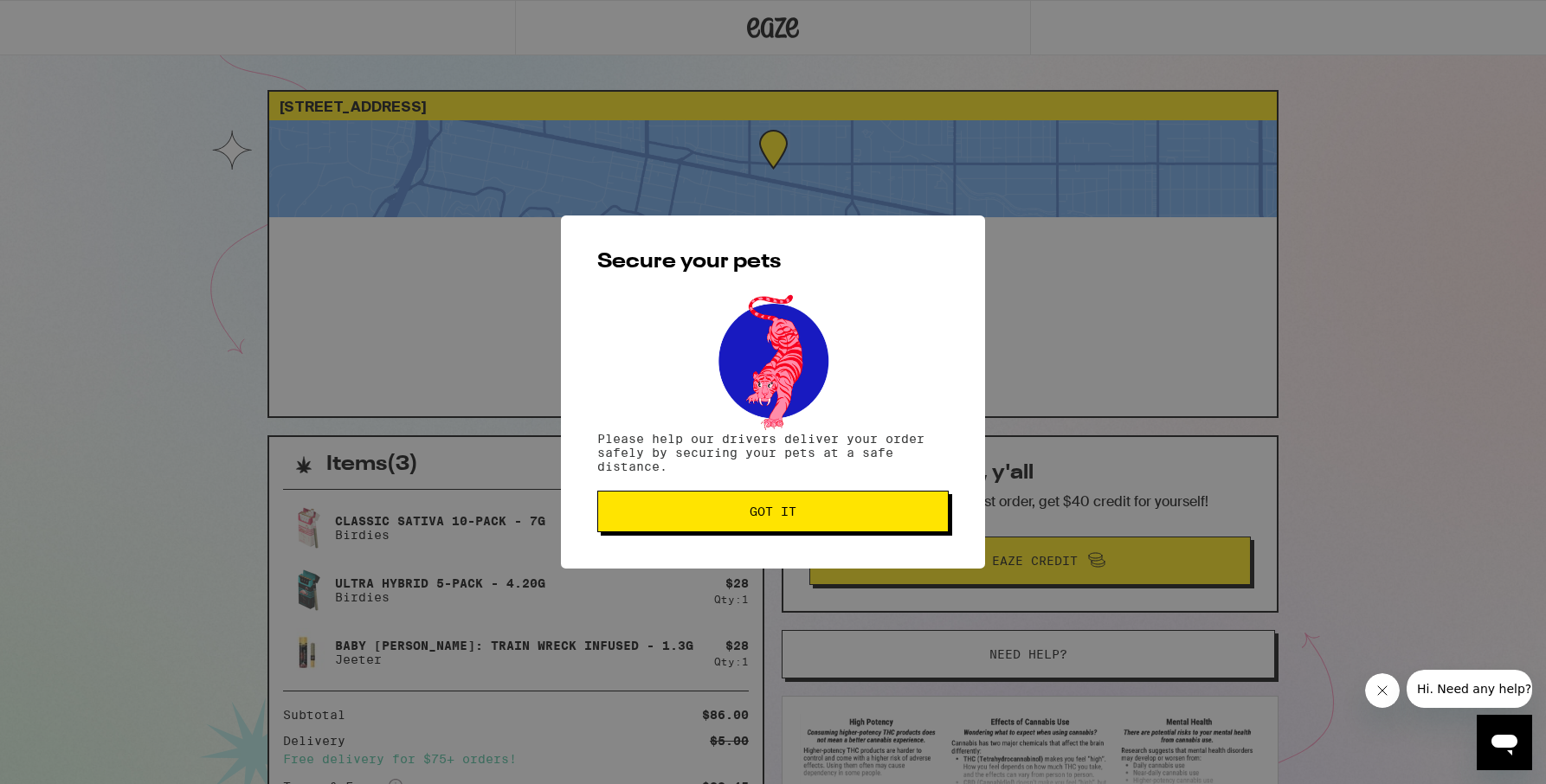
click at [755, 509] on span "Got it" at bounding box center [772, 511] width 46 height 12
